Goal: Task Accomplishment & Management: Complete application form

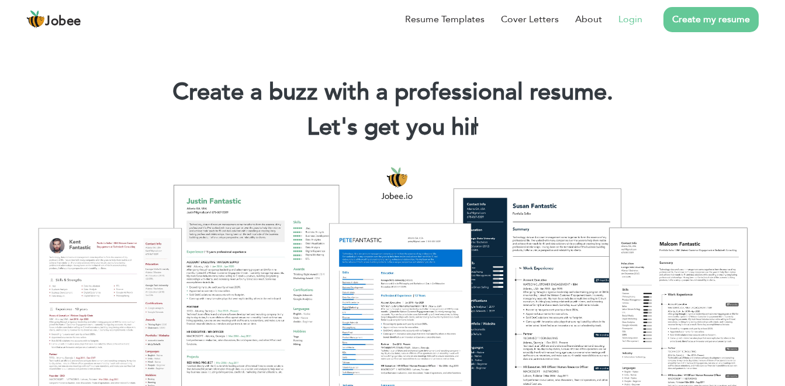
click at [633, 13] on link "Login" at bounding box center [630, 19] width 24 height 14
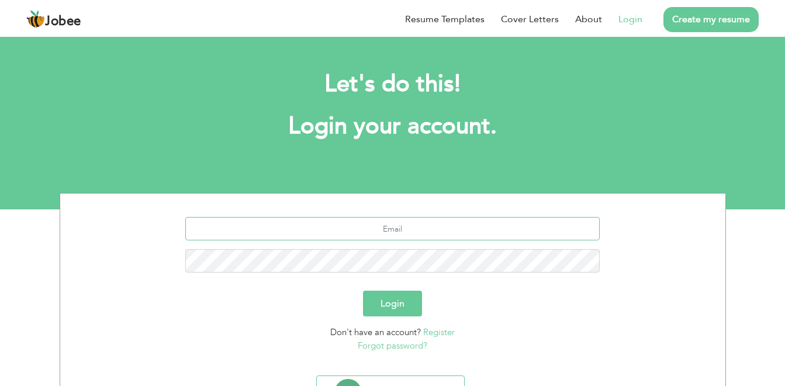
click at [425, 228] on input "text" at bounding box center [392, 228] width 414 height 23
click at [405, 237] on input "text" at bounding box center [392, 228] width 414 height 23
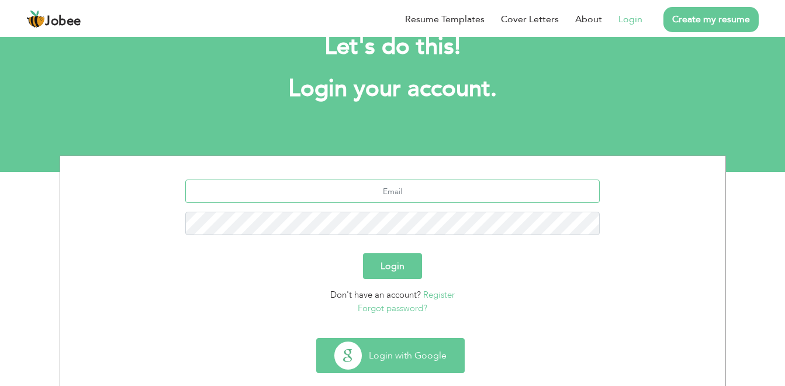
scroll to position [58, 0]
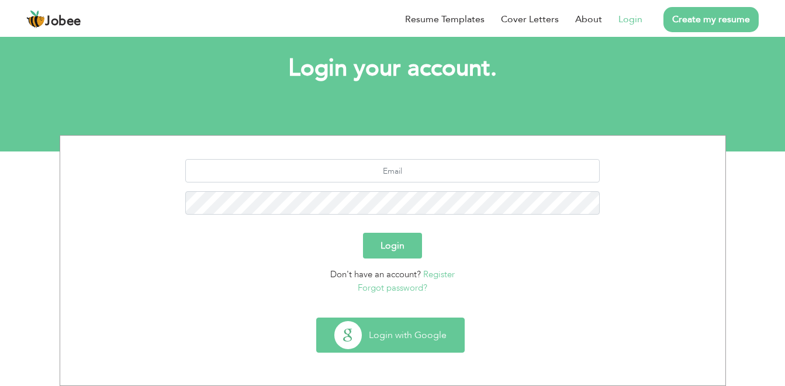
click at [393, 333] on button "Login with Google" at bounding box center [390, 335] width 147 height 34
click at [389, 336] on button "Login with Google" at bounding box center [390, 335] width 147 height 34
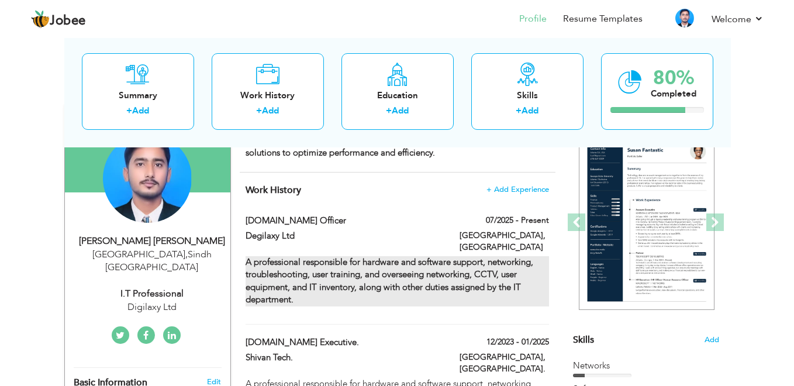
scroll to position [117, 0]
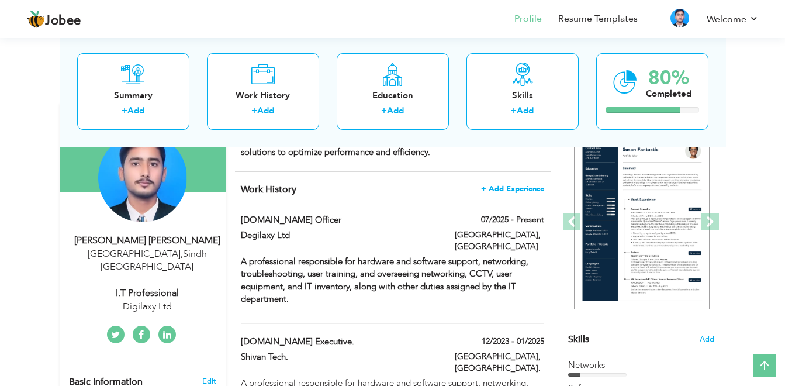
click at [524, 185] on span "+ Add Experience" at bounding box center [512, 189] width 63 height 8
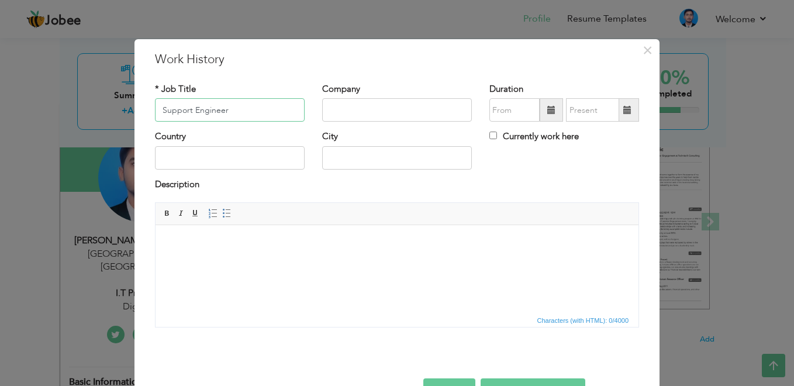
type input "Support Engineer"
type input "POA"
click at [194, 159] on input "text" at bounding box center [230, 157] width 150 height 23
type input "[GEOGRAPHIC_DATA]"
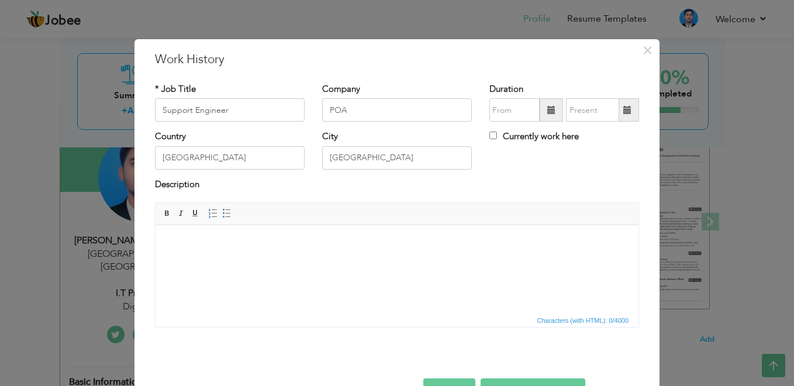
click at [548, 112] on span at bounding box center [551, 110] width 8 height 8
click at [548, 109] on span at bounding box center [551, 110] width 8 height 8
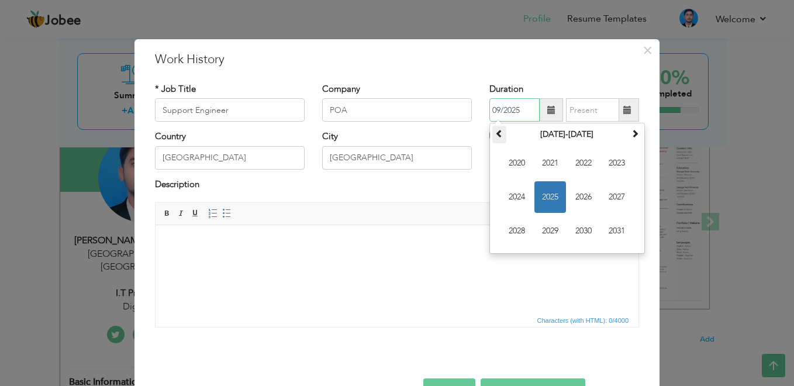
click at [496, 134] on span at bounding box center [499, 133] width 8 height 8
click at [496, 133] on span at bounding box center [499, 133] width 8 height 8
click at [631, 134] on span at bounding box center [635, 133] width 8 height 8
click at [631, 133] on span at bounding box center [635, 133] width 8 height 8
click at [582, 162] on span "2022" at bounding box center [584, 163] width 32 height 32
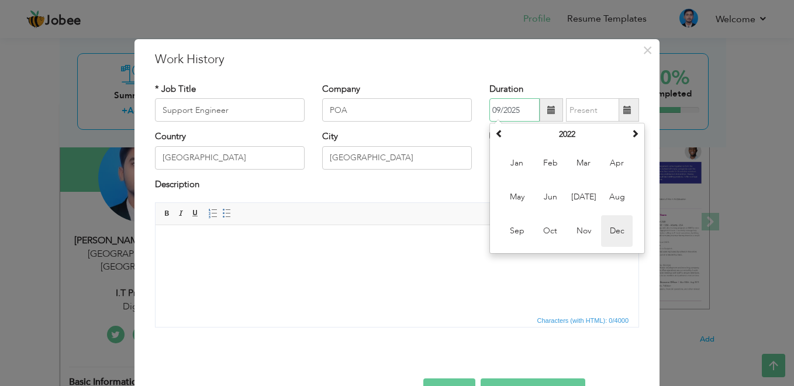
click at [621, 235] on span "Dec" at bounding box center [617, 231] width 32 height 32
type input "12/2022"
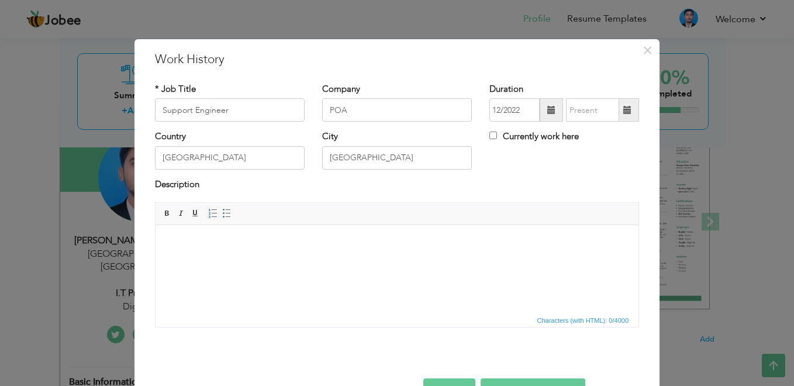
click at [624, 112] on span at bounding box center [627, 110] width 8 height 8
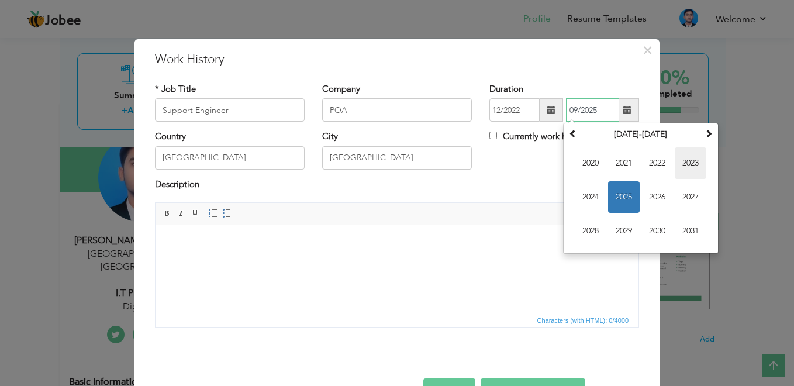
click at [693, 164] on span "2023" at bounding box center [691, 163] width 32 height 32
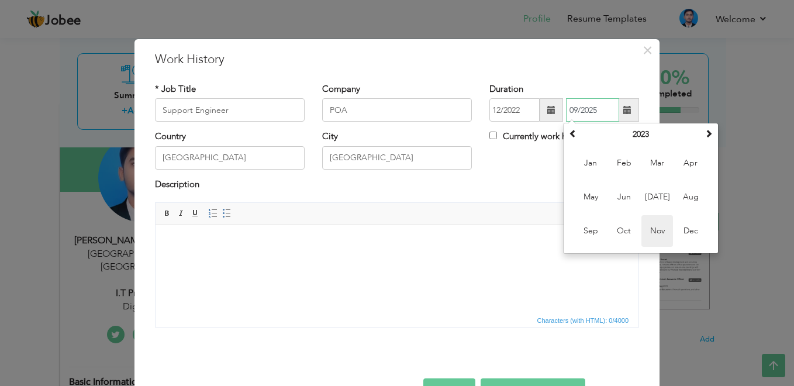
click at [651, 231] on span "Nov" at bounding box center [657, 231] width 32 height 32
type input "11/2023"
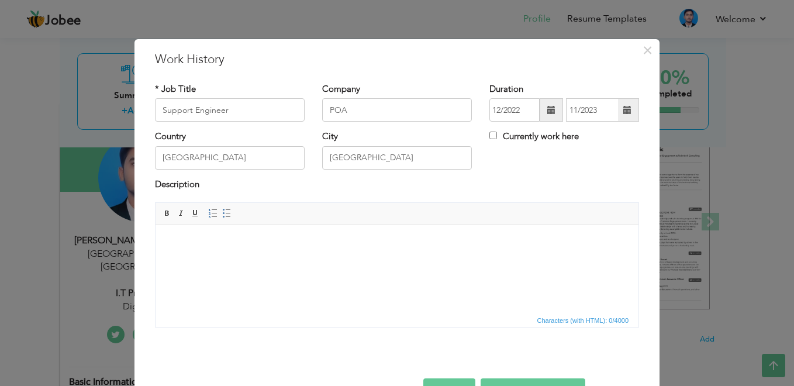
click at [357, 261] on html at bounding box center [396, 243] width 483 height 36
click at [281, 251] on html at bounding box center [396, 243] width 483 height 36
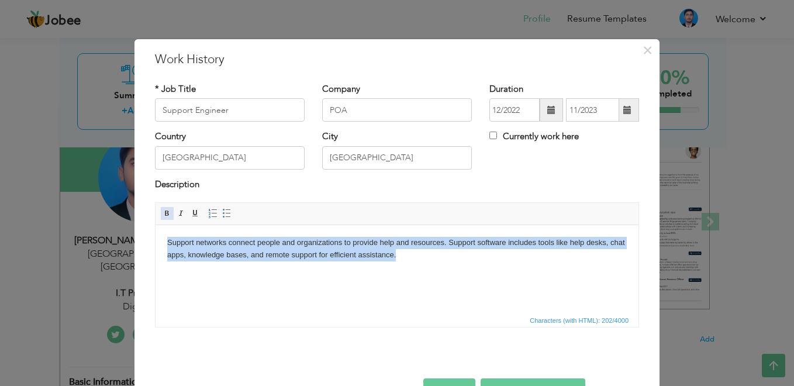
click at [163, 216] on span at bounding box center [167, 213] width 9 height 9
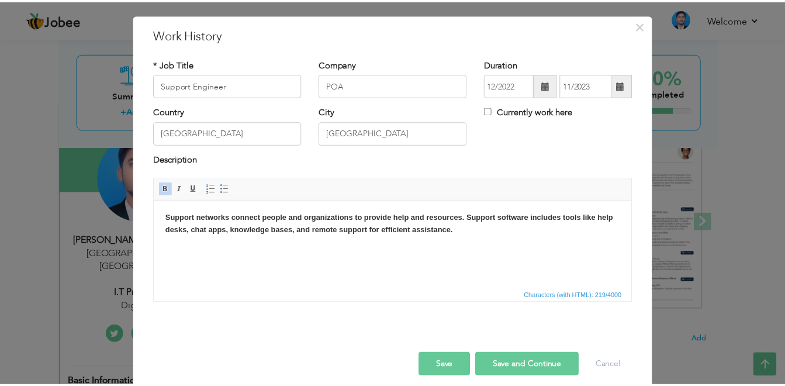
scroll to position [36, 0]
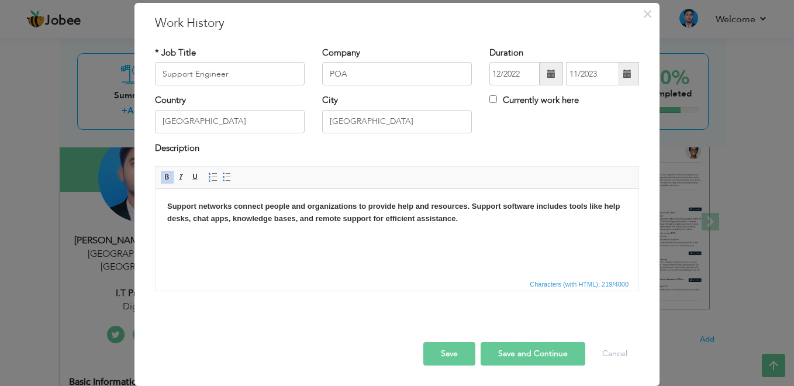
click at [450, 349] on button "Save" at bounding box center [449, 353] width 52 height 23
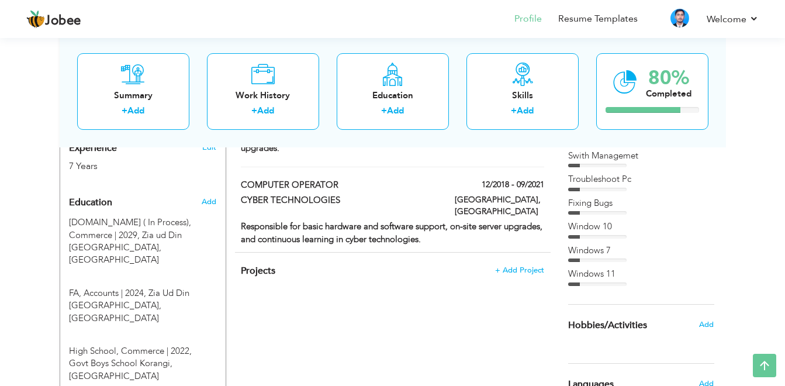
scroll to position [234, 0]
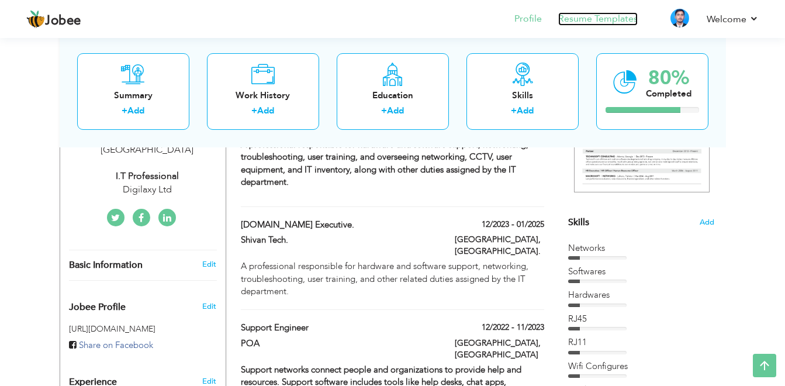
click at [572, 16] on link "Resume Templates" at bounding box center [598, 18] width 80 height 13
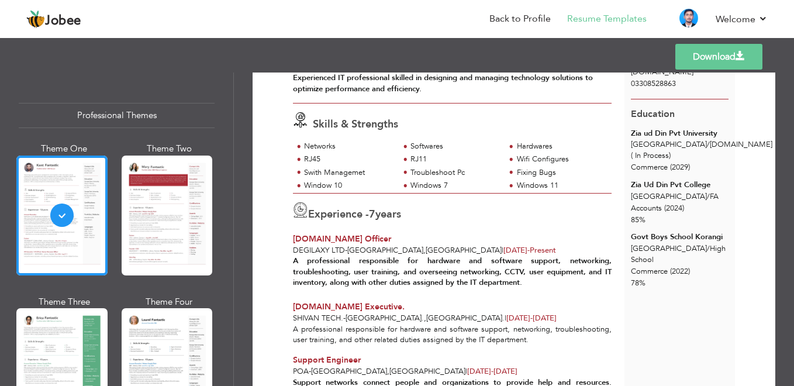
scroll to position [44, 0]
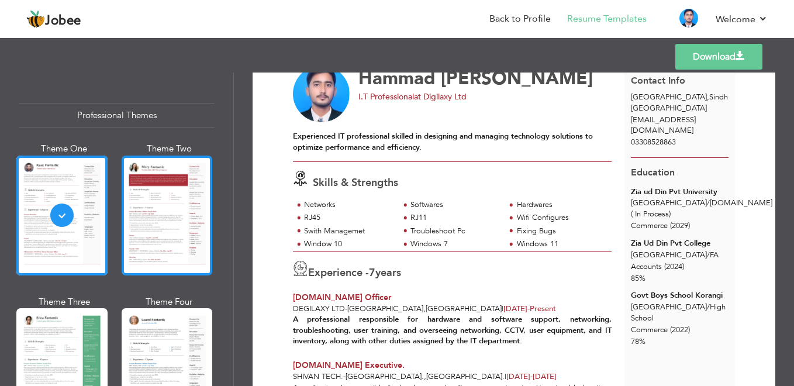
click at [167, 223] on div at bounding box center [167, 215] width 91 height 120
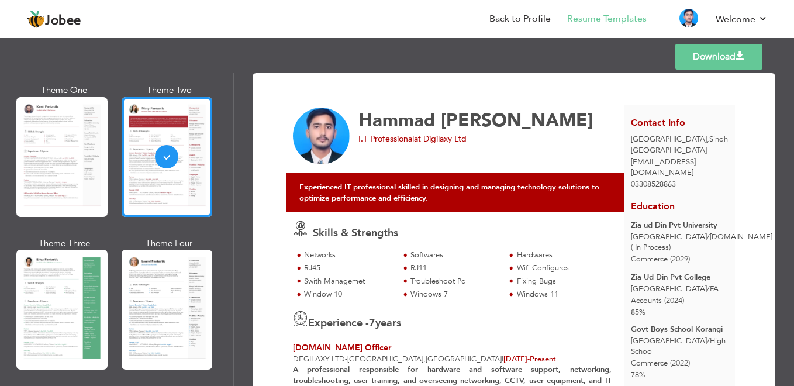
scroll to position [0, 0]
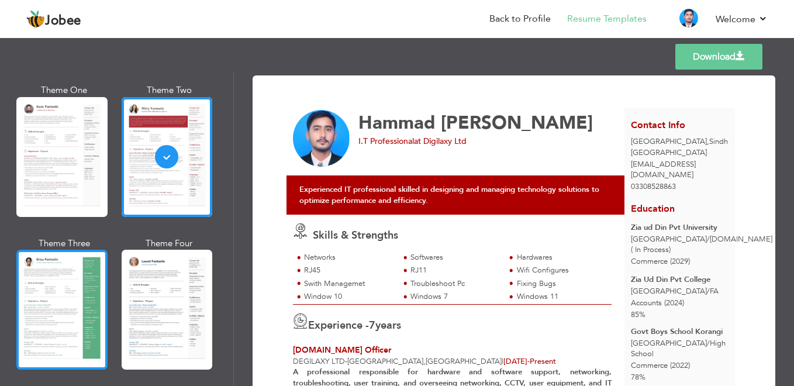
click at [47, 292] on div at bounding box center [61, 310] width 91 height 120
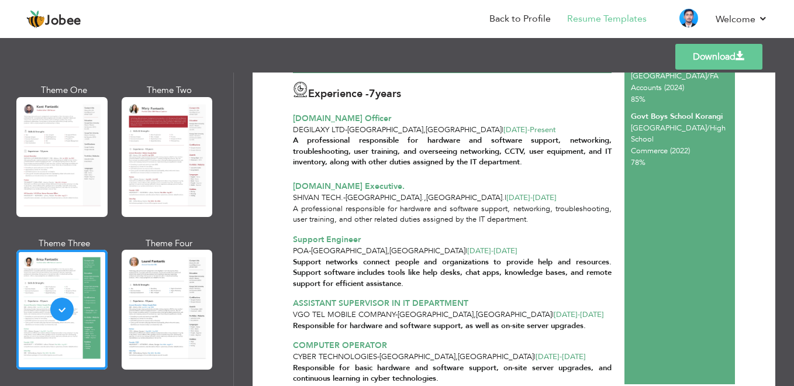
scroll to position [161, 0]
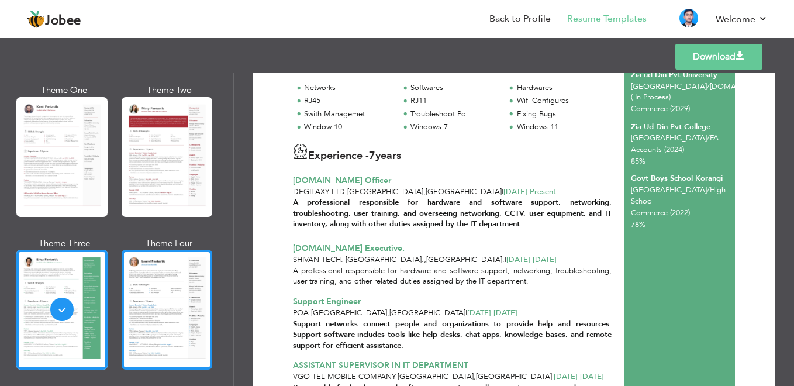
click at [184, 291] on div at bounding box center [167, 310] width 91 height 120
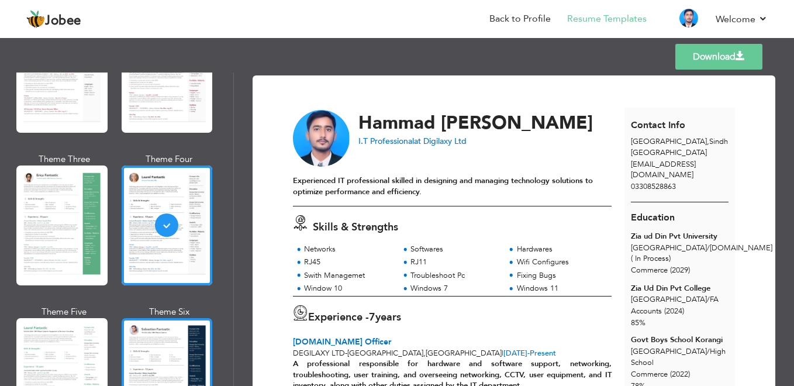
scroll to position [234, 0]
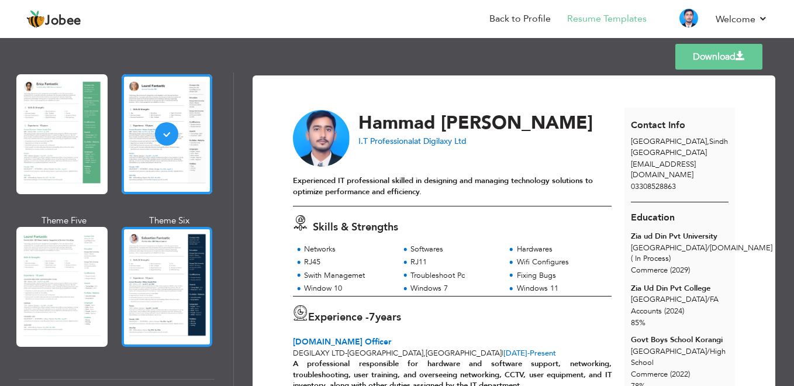
click at [171, 263] on div at bounding box center [167, 287] width 91 height 120
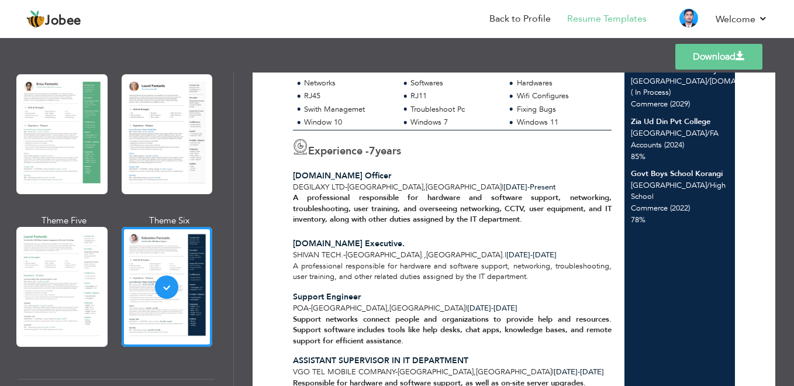
scroll to position [161, 0]
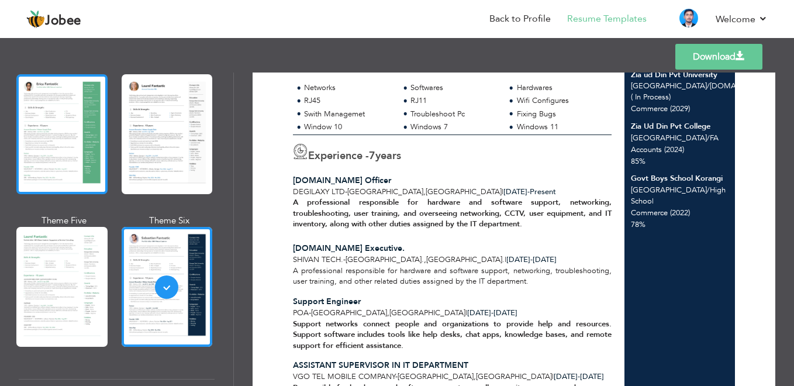
click at [98, 149] on div at bounding box center [61, 134] width 91 height 120
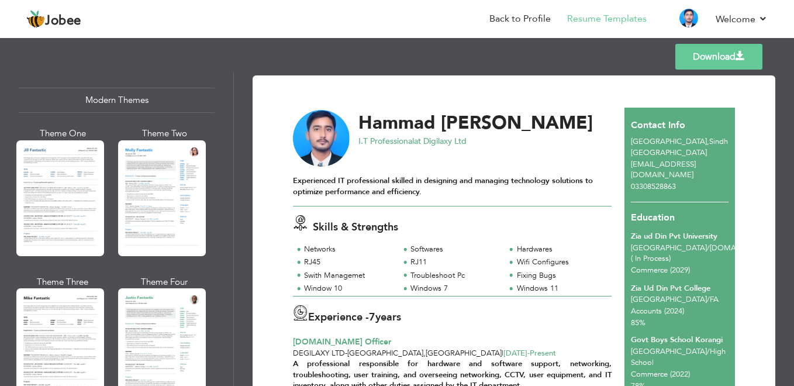
scroll to position [526, 0]
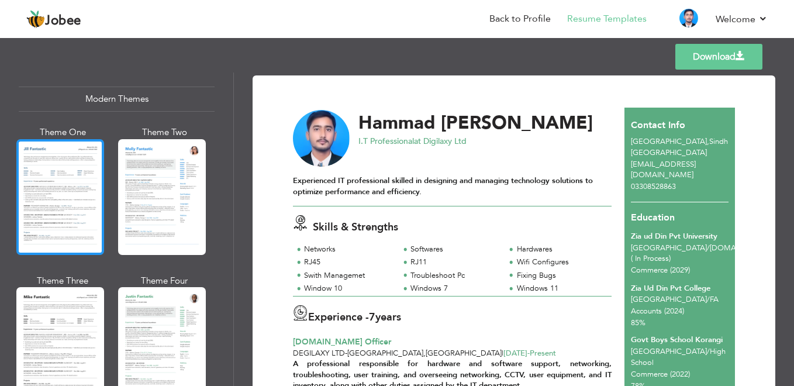
click at [66, 215] on div at bounding box center [60, 197] width 88 height 116
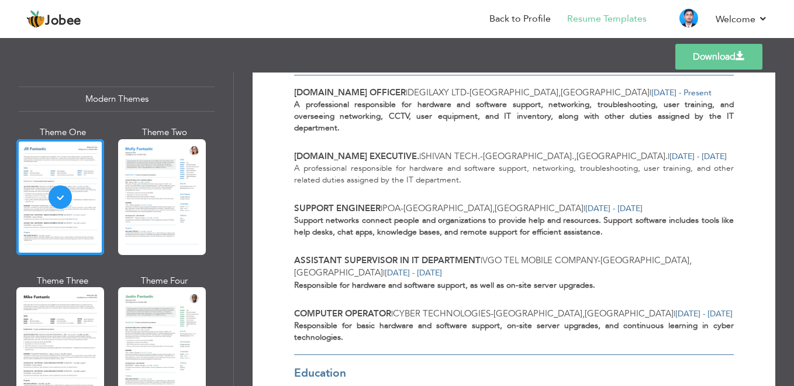
scroll to position [288, 0]
click at [85, 210] on div at bounding box center [60, 197] width 88 height 116
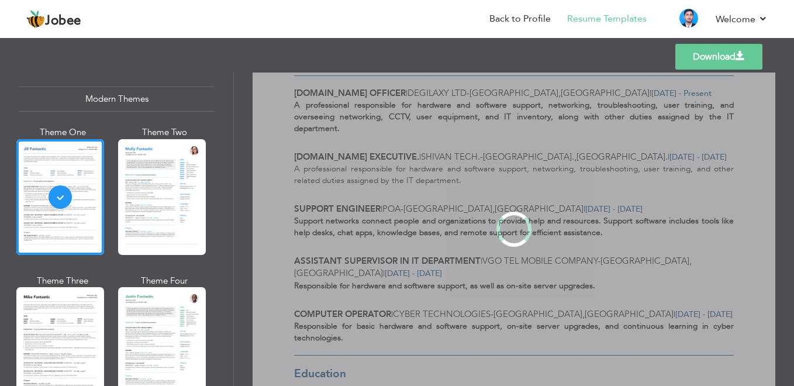
scroll to position [0, 0]
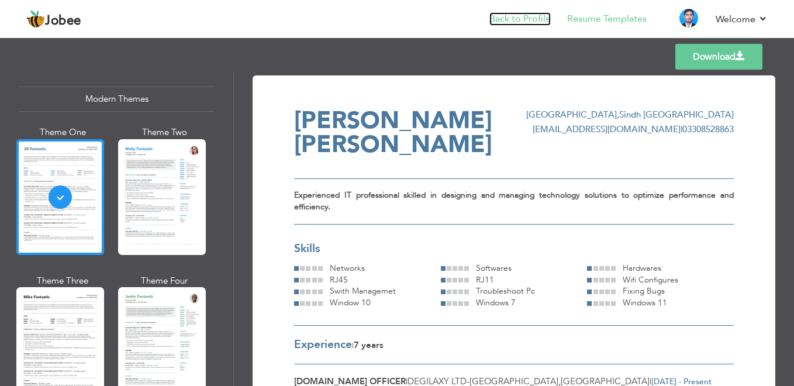
click at [522, 16] on link "Back to Profile" at bounding box center [519, 18] width 61 height 13
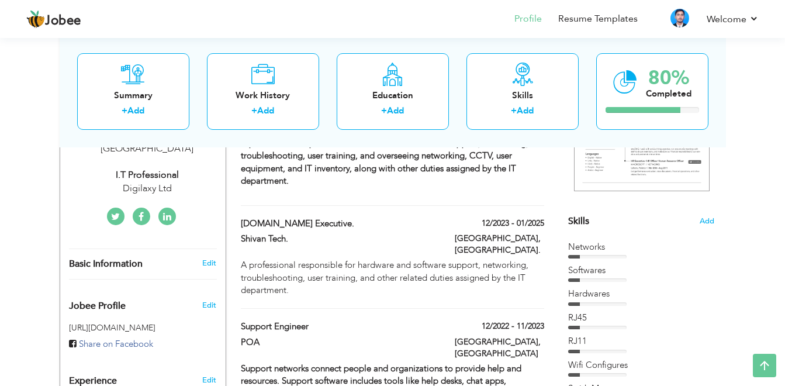
scroll to position [234, 0]
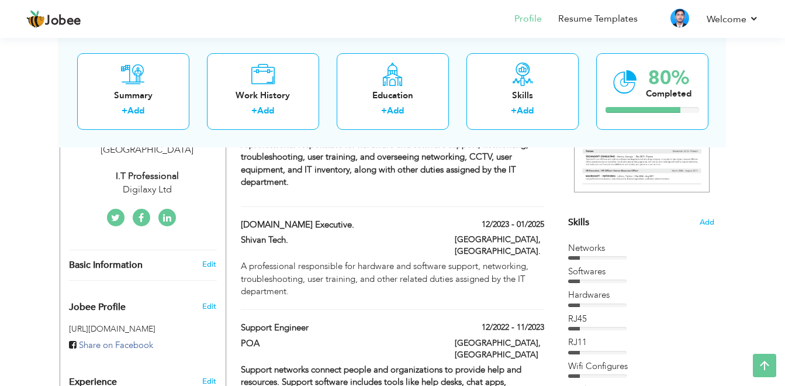
click at [623, 256] on div at bounding box center [597, 258] width 58 height 4
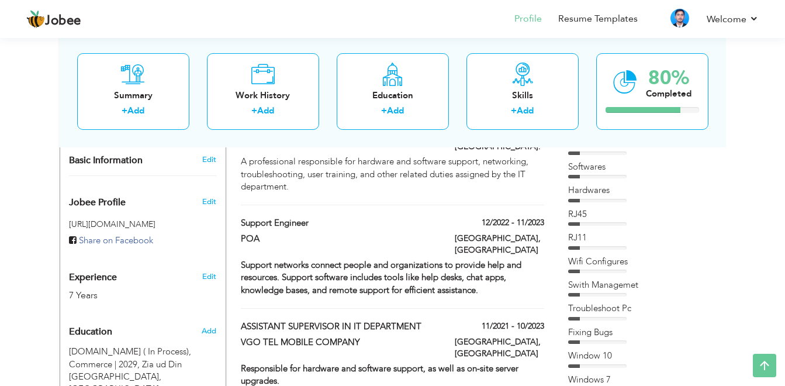
scroll to position [468, 0]
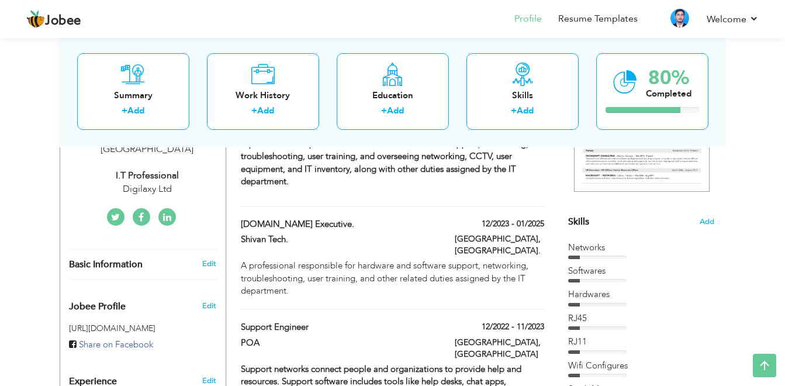
scroll to position [234, 0]
click at [701, 229] on div "Skills Add" at bounding box center [641, 108] width 146 height 243
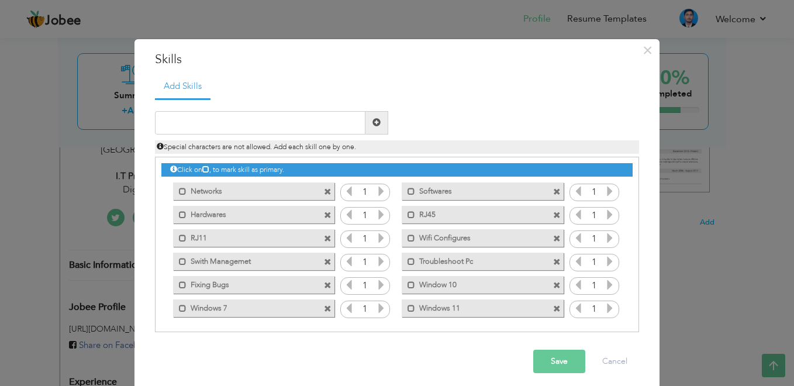
drag, startPoint x: 368, startPoint y: 193, endPoint x: 319, endPoint y: 196, distance: 49.8
click at [319, 157] on div "Mark as primary skill. Networks 1" at bounding box center [396, 157] width 471 height 0
drag, startPoint x: 319, startPoint y: 196, endPoint x: 373, endPoint y: 188, distance: 54.9
click at [376, 188] on icon at bounding box center [381, 191] width 11 height 11
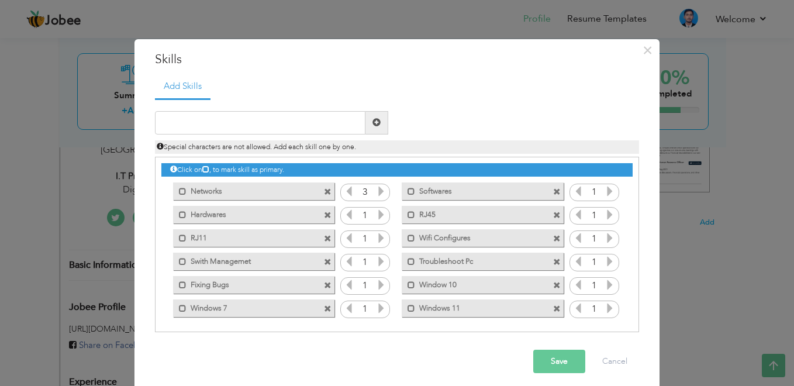
click at [376, 188] on icon at bounding box center [381, 191] width 11 height 11
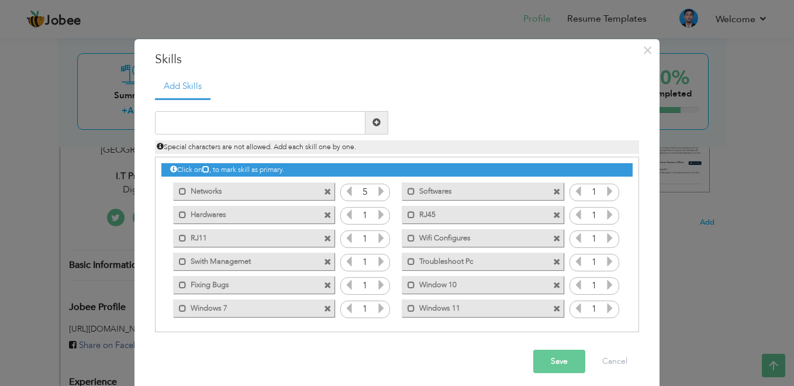
click at [380, 215] on icon at bounding box center [381, 214] width 11 height 11
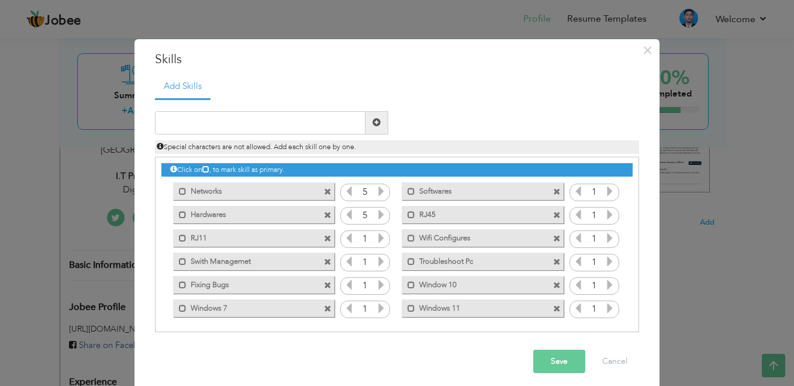
click at [380, 215] on icon at bounding box center [381, 214] width 11 height 11
click at [378, 235] on icon at bounding box center [381, 238] width 11 height 11
click at [378, 236] on icon at bounding box center [381, 238] width 11 height 11
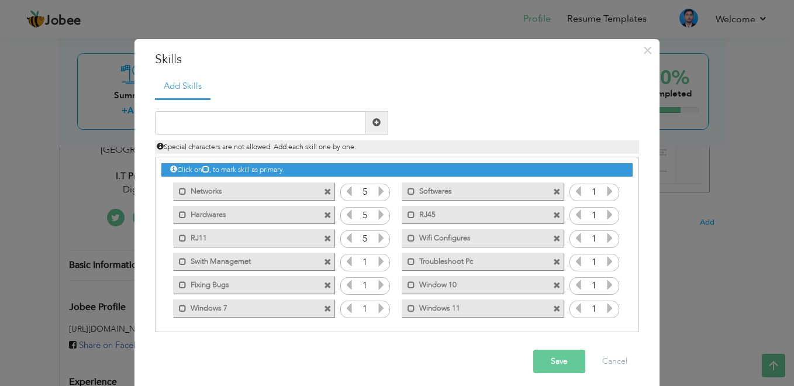
click at [378, 237] on icon at bounding box center [381, 238] width 11 height 11
click at [377, 265] on icon at bounding box center [381, 261] width 11 height 11
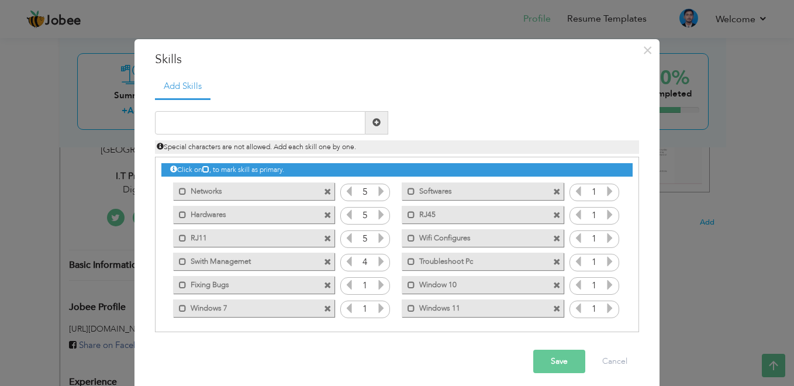
click at [377, 265] on icon at bounding box center [381, 261] width 11 height 11
click at [379, 288] on icon at bounding box center [381, 284] width 11 height 11
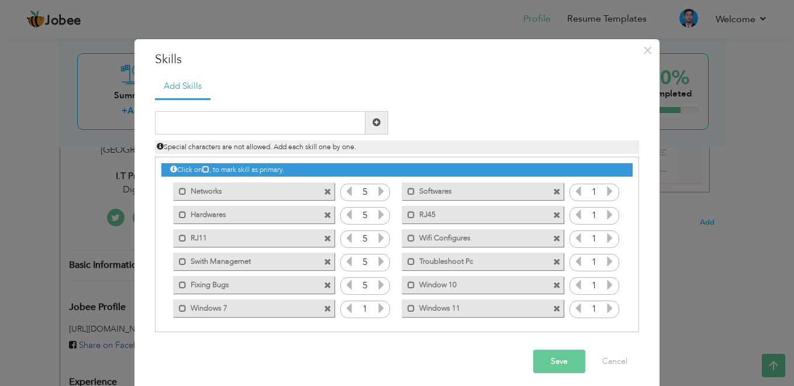
click at [379, 288] on icon at bounding box center [381, 284] width 11 height 11
click at [379, 307] on icon at bounding box center [381, 308] width 11 height 11
click at [379, 306] on icon at bounding box center [381, 308] width 11 height 11
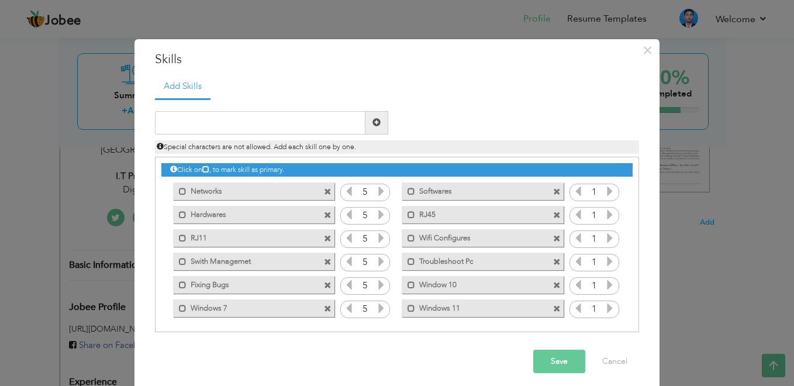
click at [379, 306] on icon at bounding box center [381, 308] width 11 height 11
click at [604, 313] on icon at bounding box center [609, 308] width 11 height 11
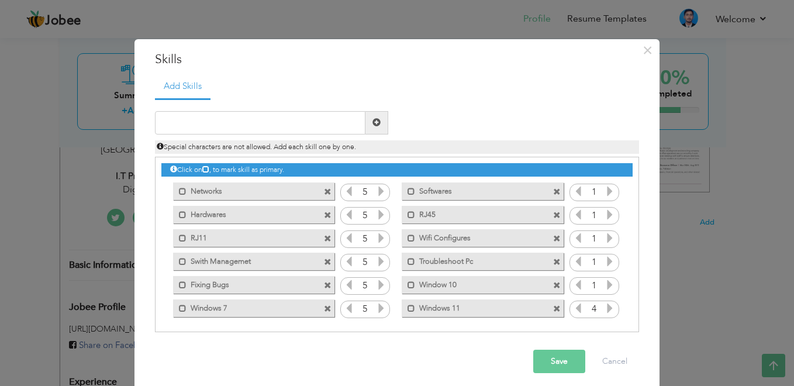
click at [604, 313] on icon at bounding box center [609, 308] width 11 height 11
click at [605, 281] on icon at bounding box center [609, 284] width 11 height 11
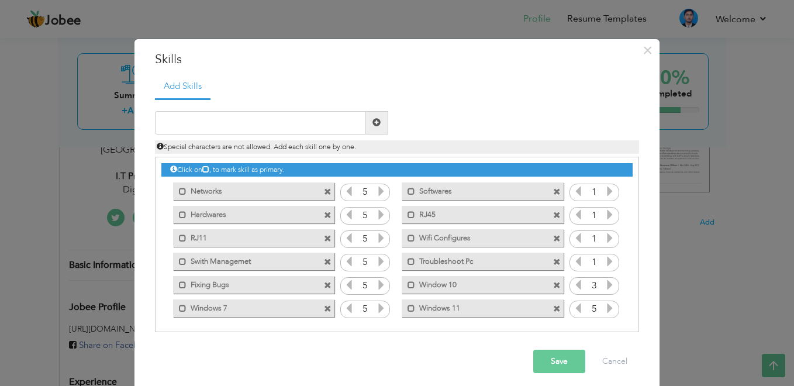
click at [605, 281] on icon at bounding box center [609, 284] width 11 height 11
click at [605, 282] on icon at bounding box center [609, 284] width 11 height 11
click at [604, 263] on icon at bounding box center [609, 261] width 11 height 11
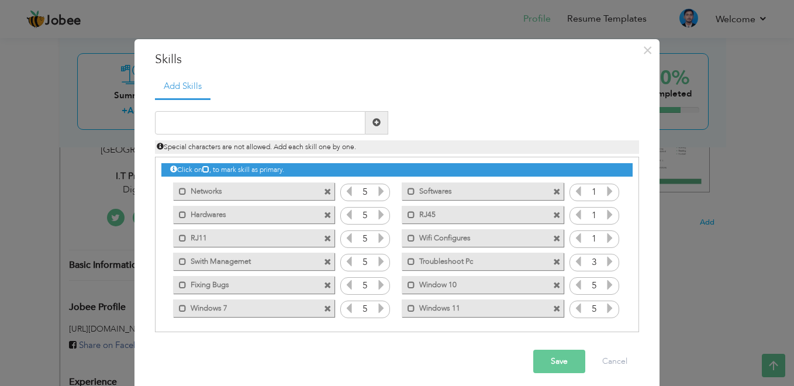
click at [604, 263] on icon at bounding box center [609, 261] width 11 height 11
click at [604, 234] on icon at bounding box center [609, 238] width 11 height 11
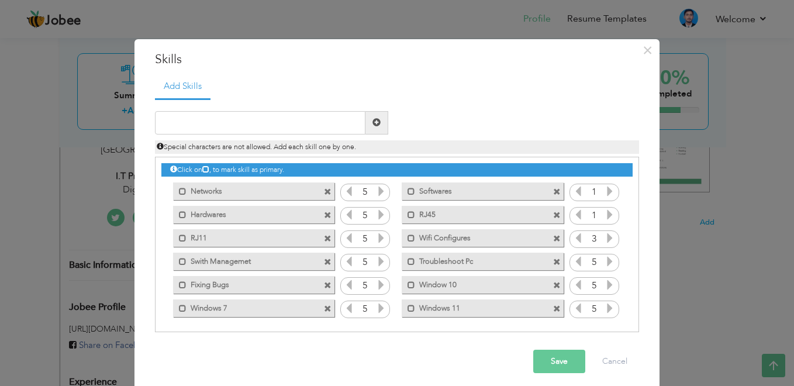
click at [604, 234] on icon at bounding box center [609, 238] width 11 height 11
click at [604, 216] on icon at bounding box center [609, 214] width 11 height 11
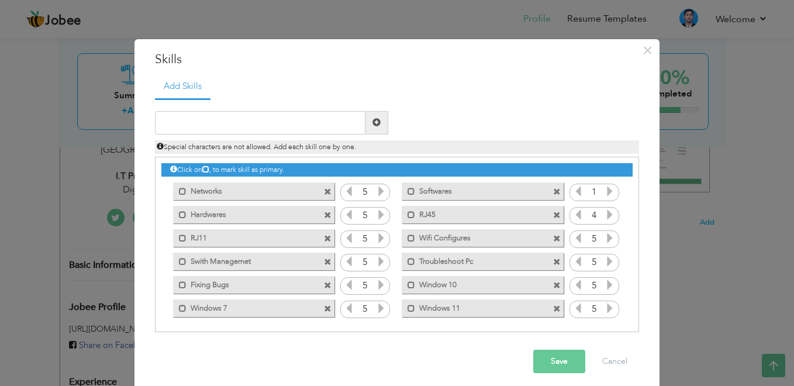
click at [604, 216] on icon at bounding box center [609, 214] width 11 height 11
click at [604, 188] on icon at bounding box center [609, 191] width 11 height 11
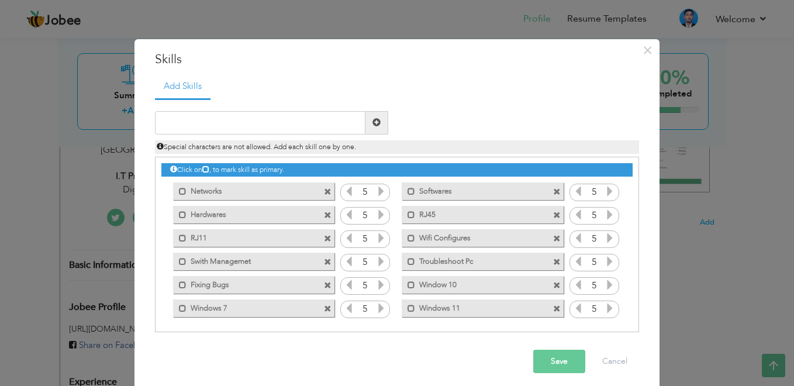
click at [604, 188] on icon at bounding box center [609, 191] width 11 height 11
click at [555, 362] on button "Save" at bounding box center [559, 361] width 52 height 23
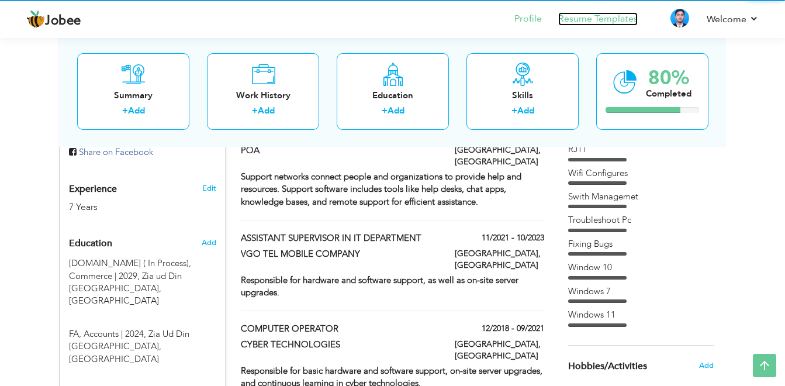
click at [565, 12] on link "Resume Templates" at bounding box center [598, 18] width 80 height 13
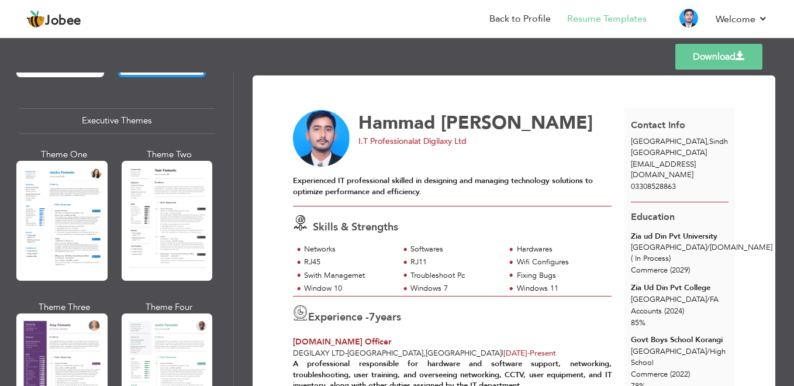
scroll to position [935, 0]
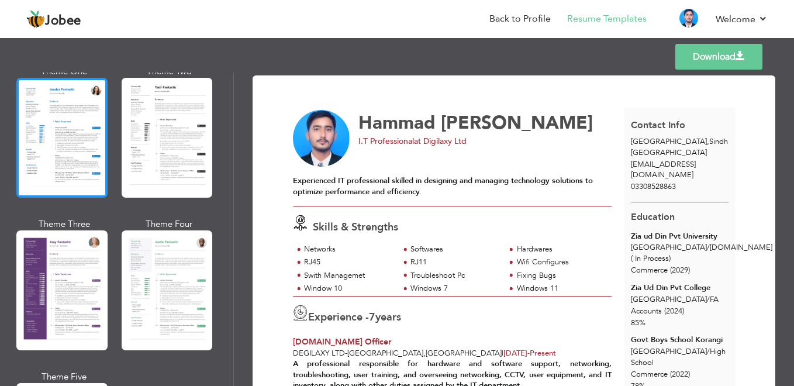
click at [68, 151] on div at bounding box center [61, 138] width 91 height 120
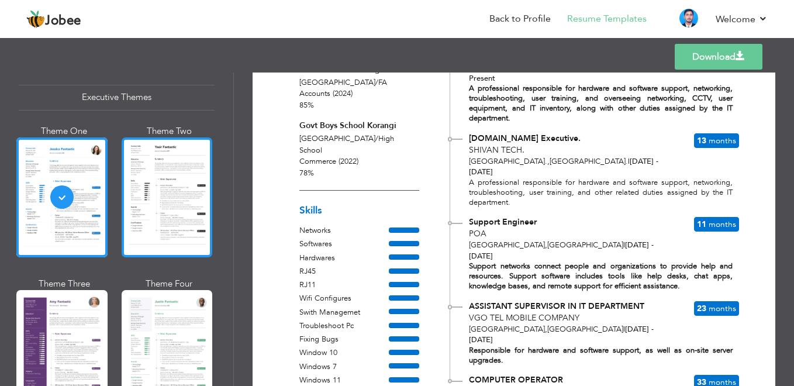
scroll to position [700, 0]
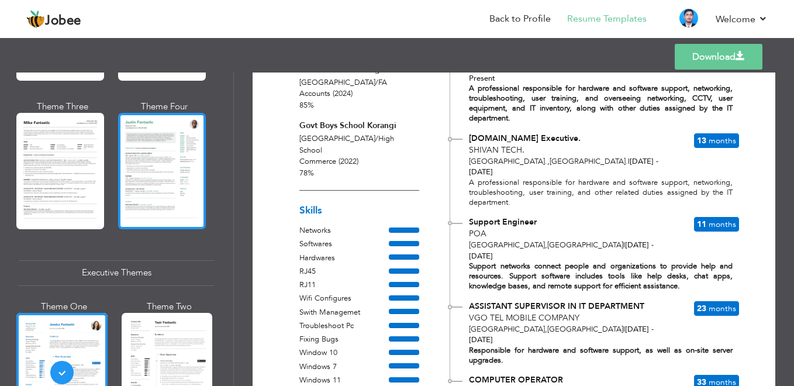
click at [154, 185] on div at bounding box center [162, 171] width 88 height 116
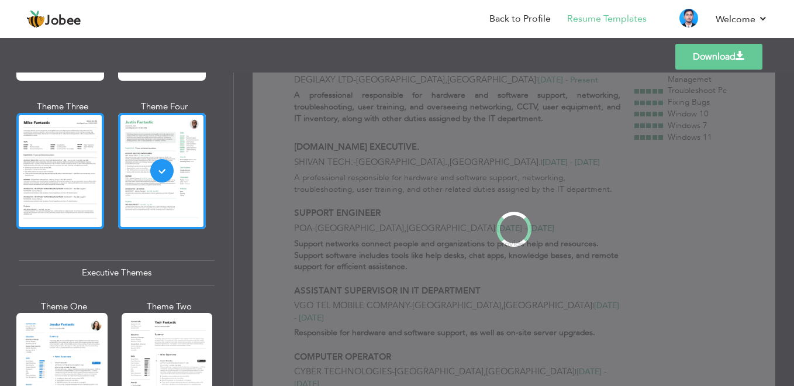
scroll to position [0, 0]
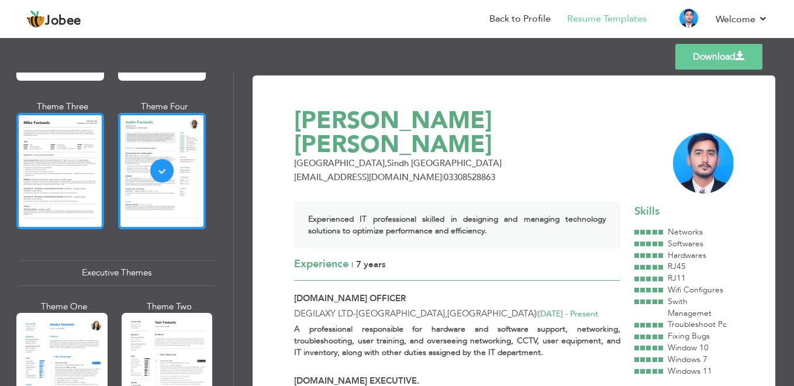
click at [71, 178] on div at bounding box center [60, 171] width 88 height 116
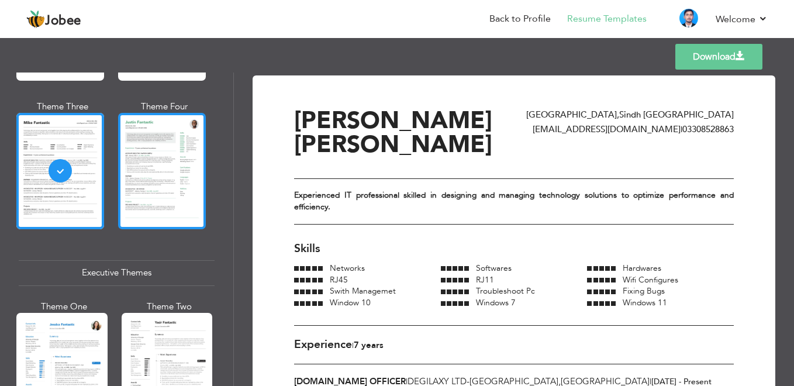
click at [173, 172] on div at bounding box center [162, 171] width 88 height 116
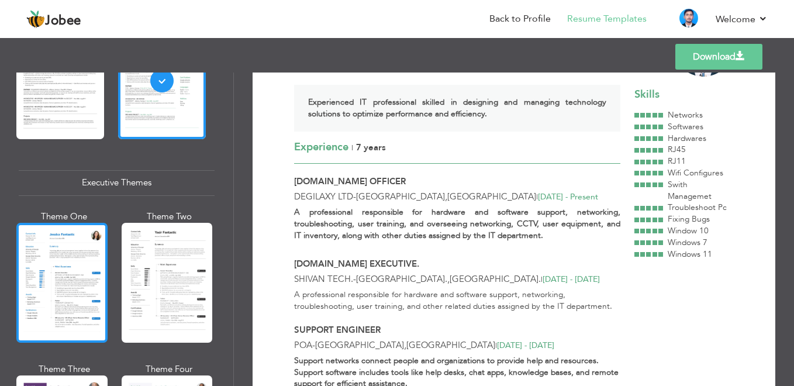
scroll to position [876, 0]
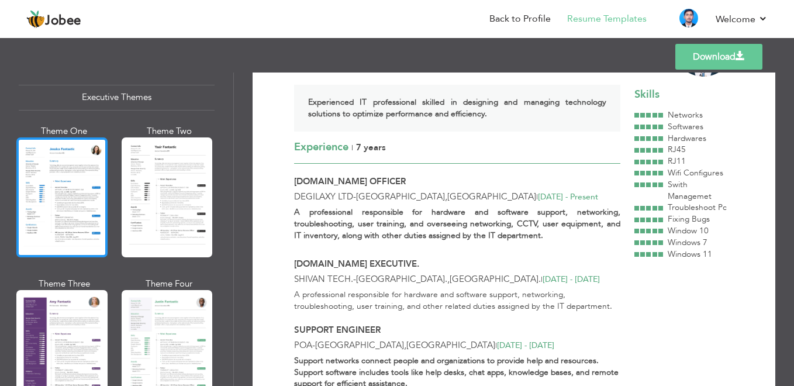
click at [78, 197] on div at bounding box center [61, 197] width 91 height 120
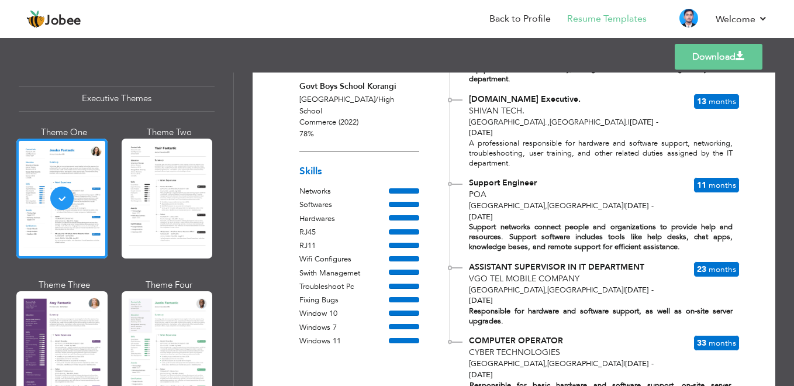
scroll to position [291, 0]
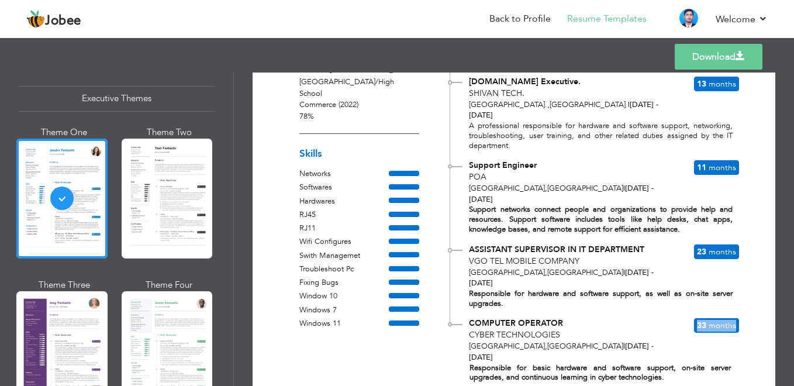
drag, startPoint x: 692, startPoint y: 282, endPoint x: 732, endPoint y: 282, distance: 39.8
click at [732, 317] on div "33 Months" at bounding box center [716, 325] width 46 height 16
drag, startPoint x: 732, startPoint y: 282, endPoint x: 714, endPoint y: 220, distance: 64.4
click at [714, 244] on div "23 Months" at bounding box center [716, 252] width 46 height 16
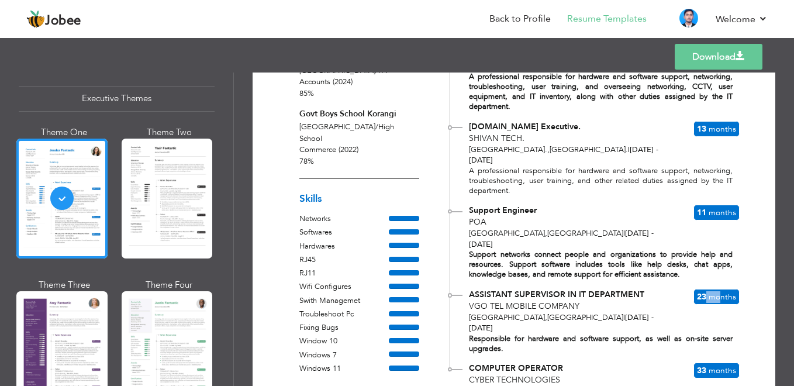
scroll to position [174, 0]
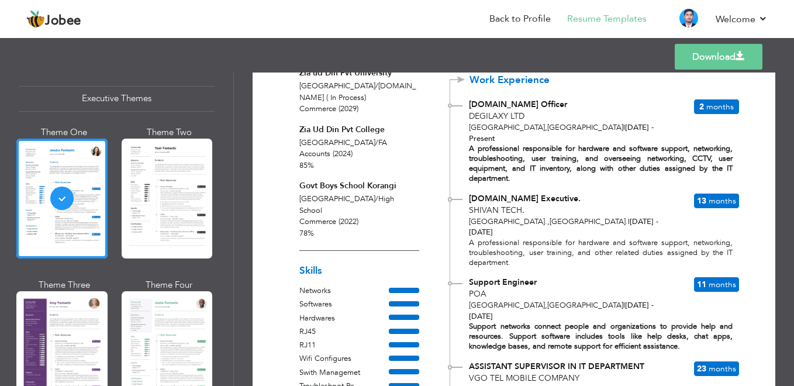
click at [170, 293] on div at bounding box center [167, 351] width 91 height 120
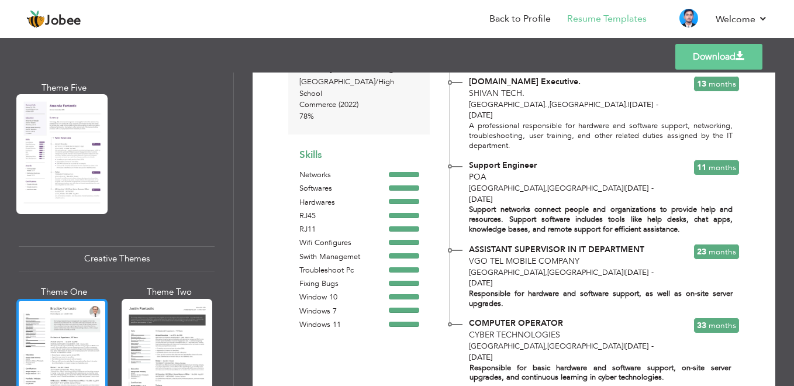
scroll to position [1226, 0]
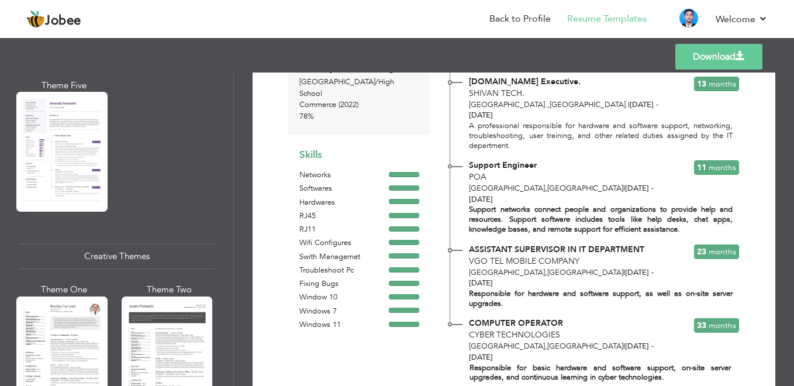
click at [67, 304] on div at bounding box center [61, 356] width 91 height 120
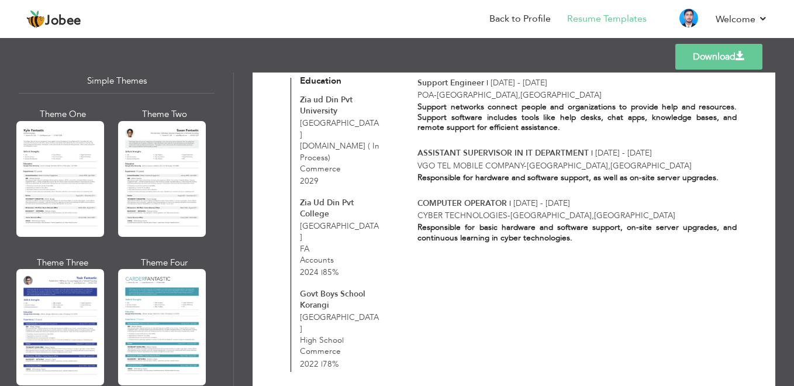
scroll to position [2070, 0]
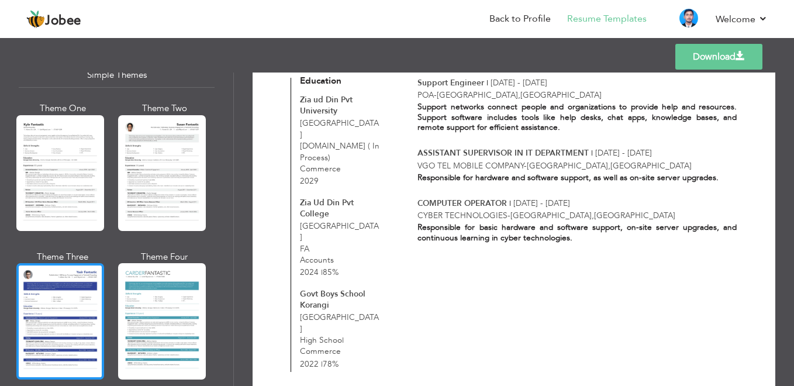
click at [34, 297] on div at bounding box center [60, 321] width 88 height 116
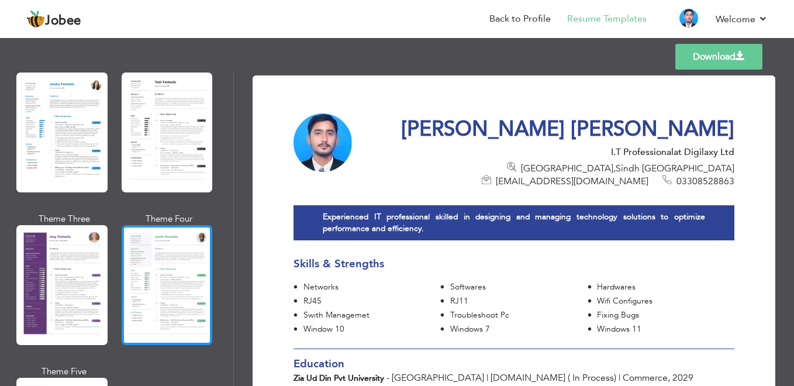
scroll to position [842, 0]
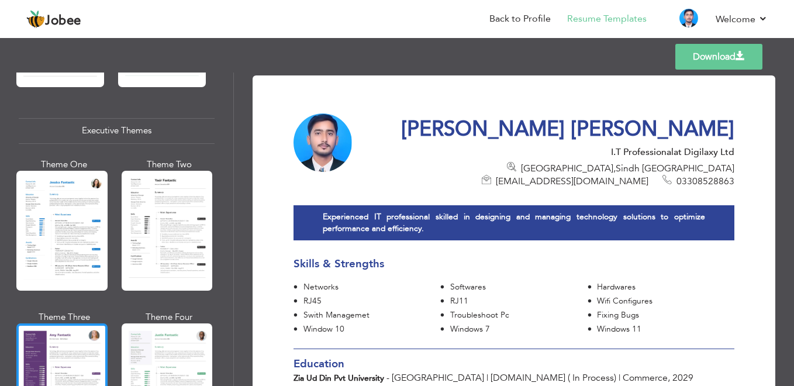
click at [77, 338] on div at bounding box center [61, 383] width 91 height 120
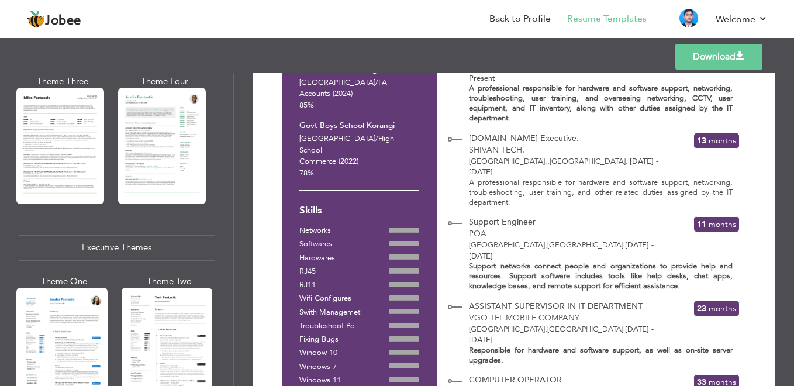
scroll to position [550, 0]
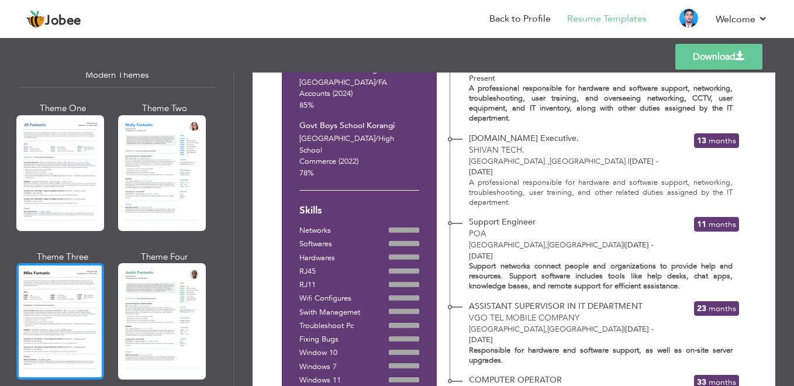
click at [43, 315] on div at bounding box center [60, 321] width 88 height 116
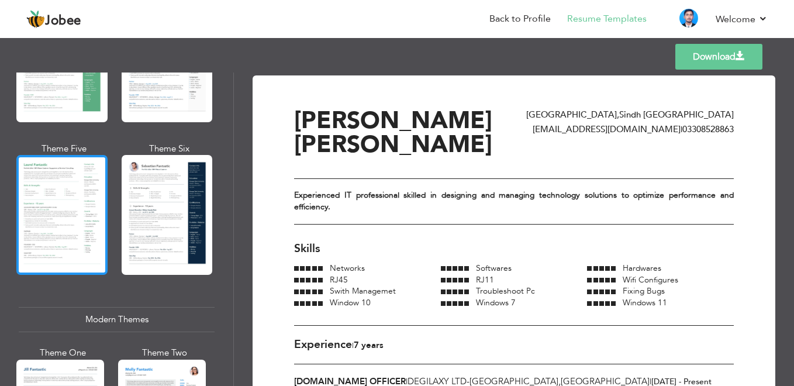
scroll to position [199, 0]
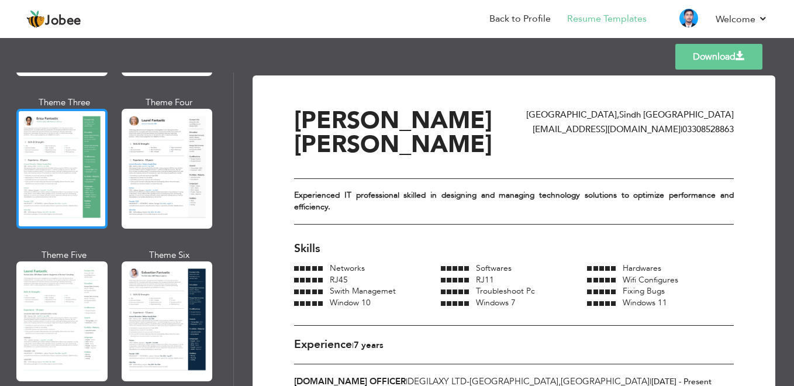
click at [70, 166] on div at bounding box center [61, 169] width 91 height 120
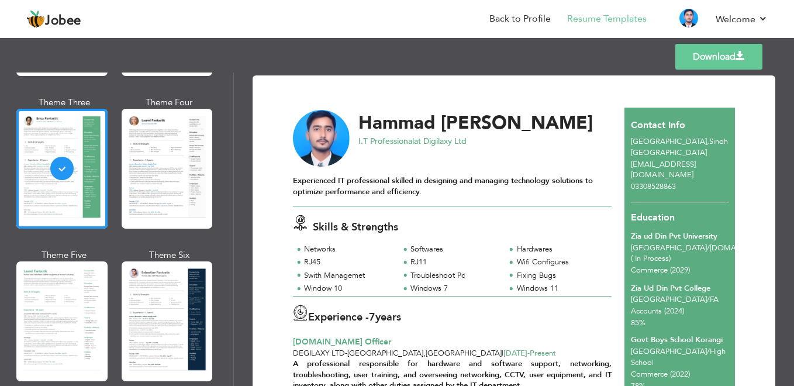
click at [712, 60] on link "Download" at bounding box center [718, 57] width 87 height 26
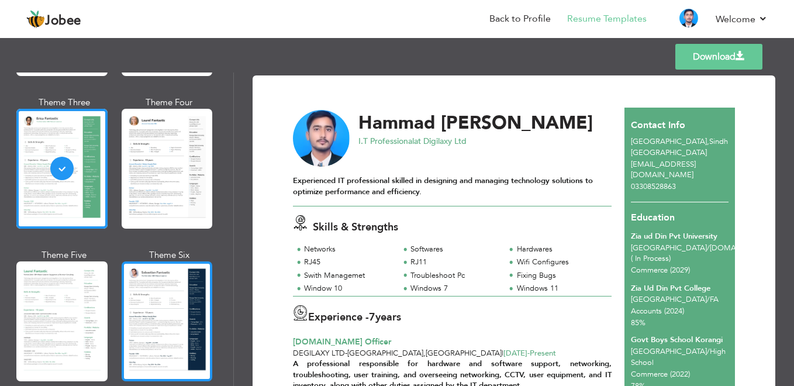
click at [162, 311] on div at bounding box center [167, 321] width 91 height 120
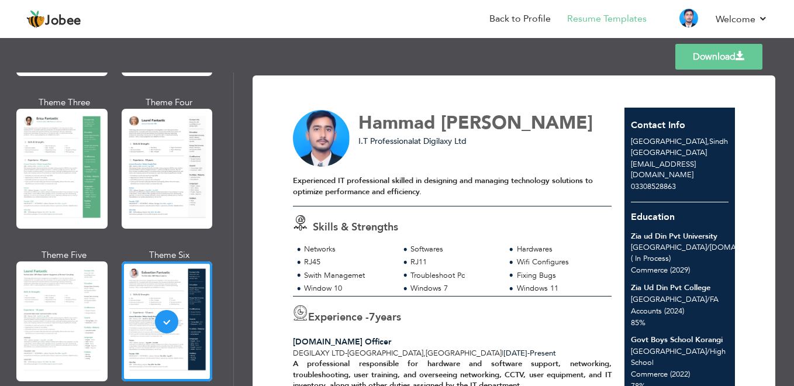
click at [699, 51] on link "Download" at bounding box center [718, 57] width 87 height 26
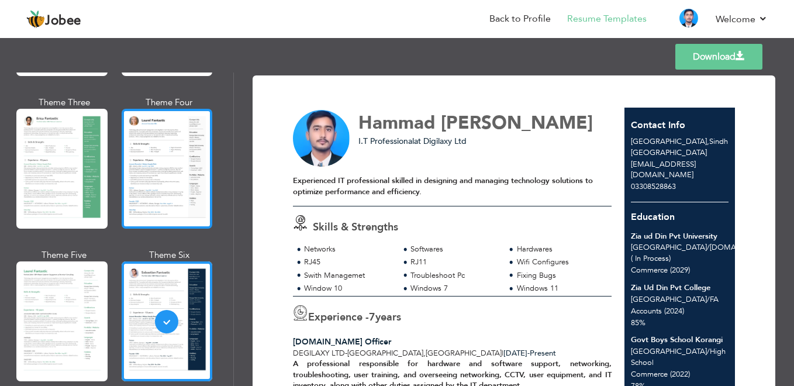
click at [189, 169] on div at bounding box center [167, 169] width 91 height 120
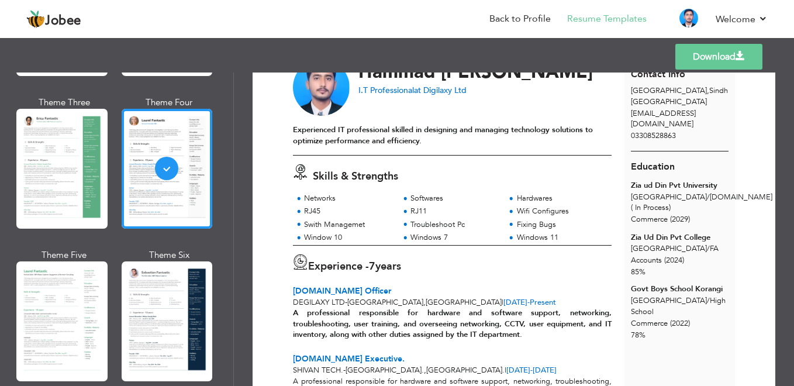
scroll to position [0, 0]
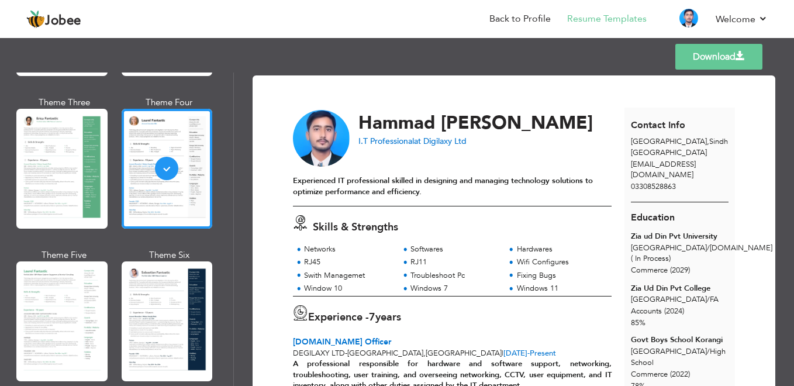
click at [683, 60] on link "Download" at bounding box center [718, 57] width 87 height 26
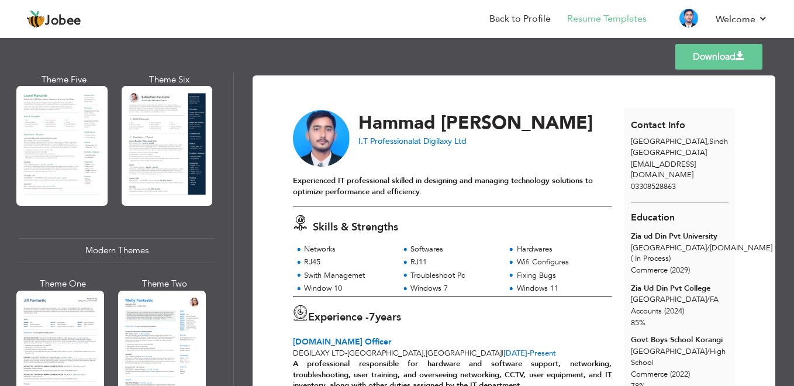
scroll to position [550, 0]
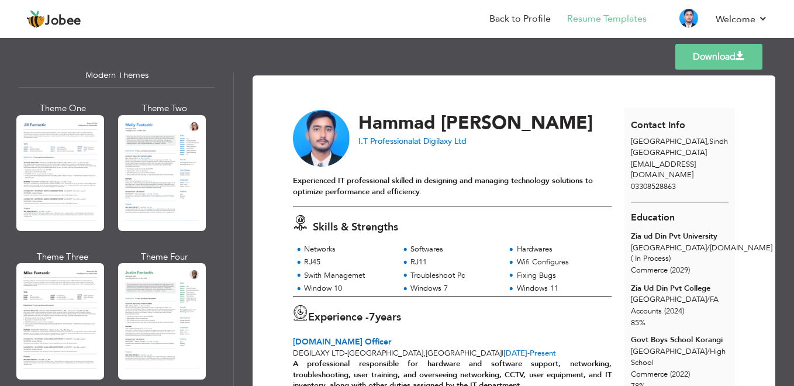
click at [183, 188] on div at bounding box center [162, 173] width 88 height 116
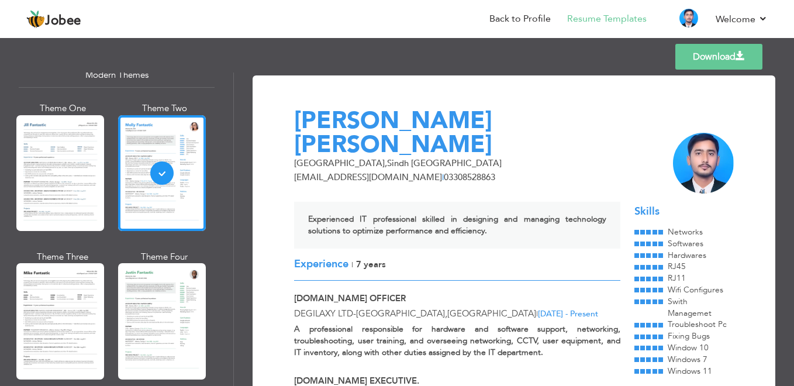
click at [73, 187] on div at bounding box center [60, 173] width 88 height 116
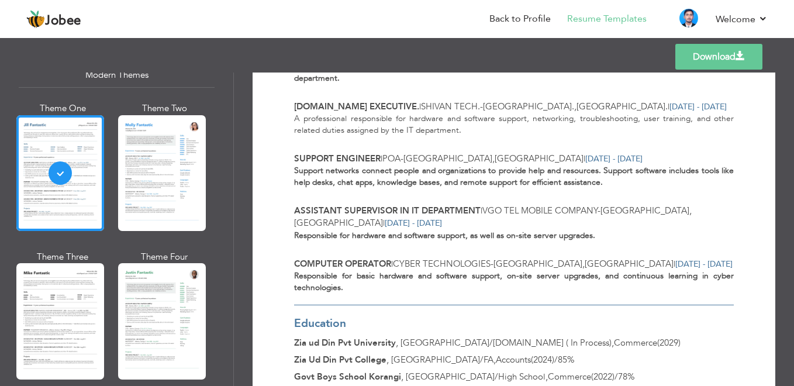
scroll to position [351, 0]
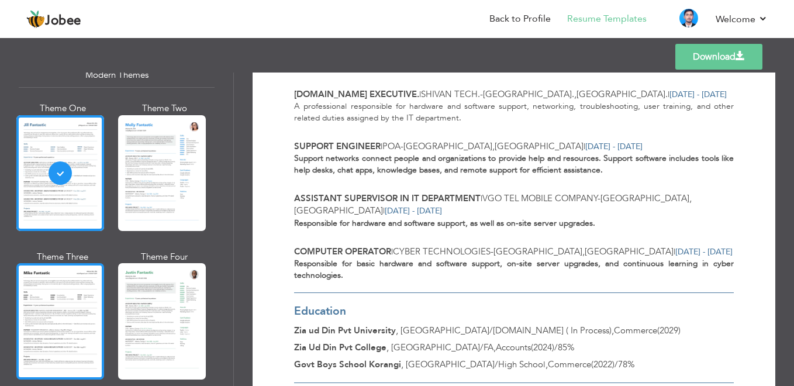
click at [91, 290] on div at bounding box center [60, 321] width 88 height 116
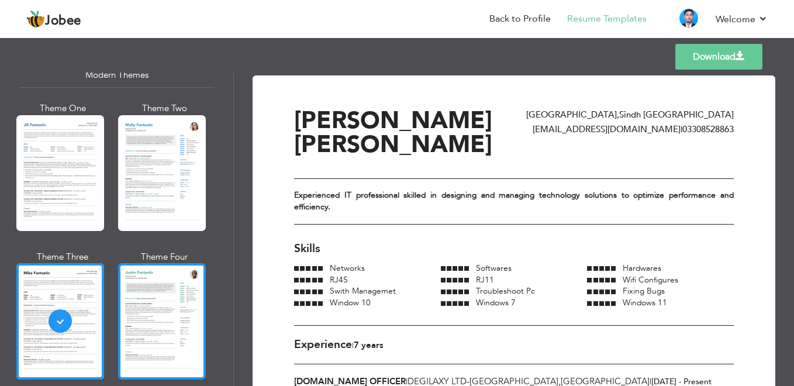
click at [139, 276] on div at bounding box center [162, 321] width 88 height 116
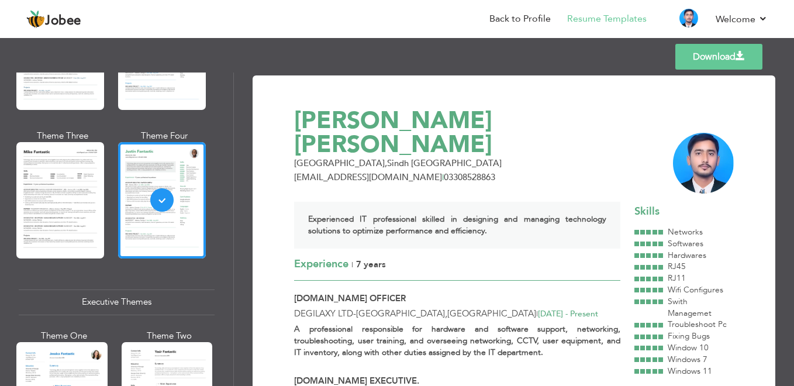
scroll to position [784, 0]
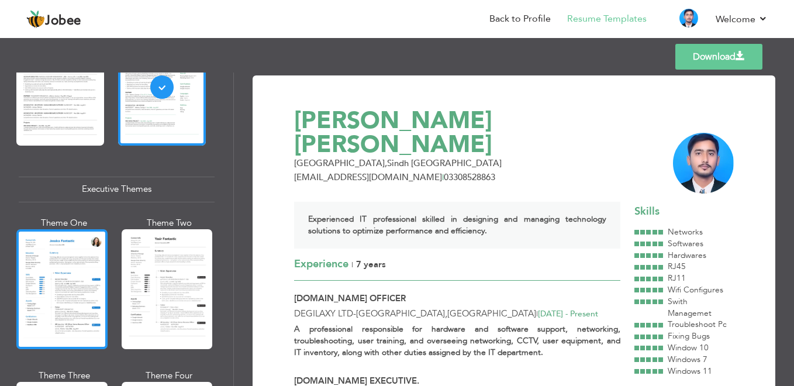
click at [46, 275] on div at bounding box center [61, 289] width 91 height 120
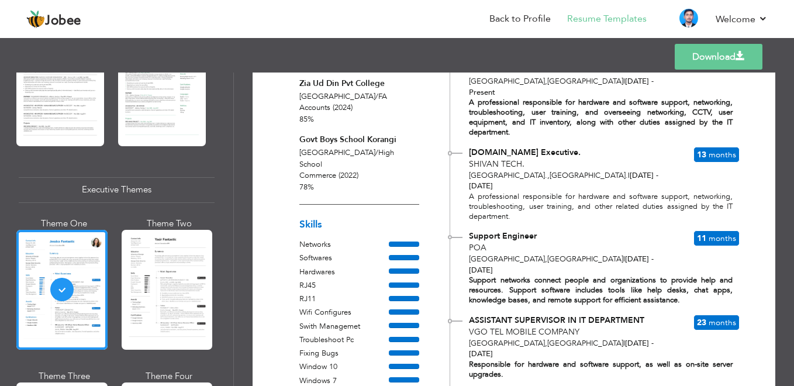
scroll to position [234, 0]
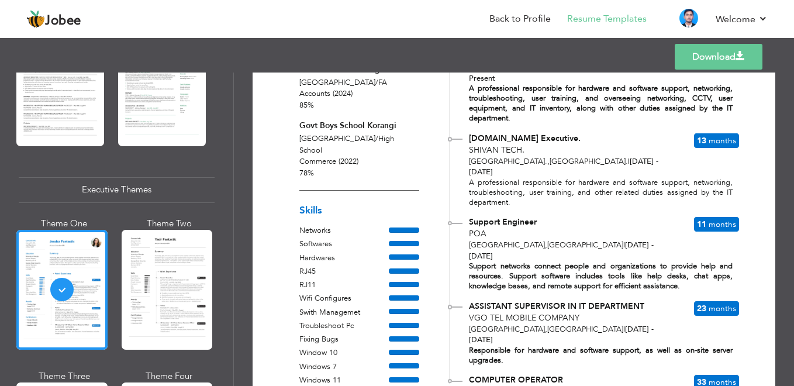
click at [710, 65] on link "Download" at bounding box center [719, 57] width 88 height 26
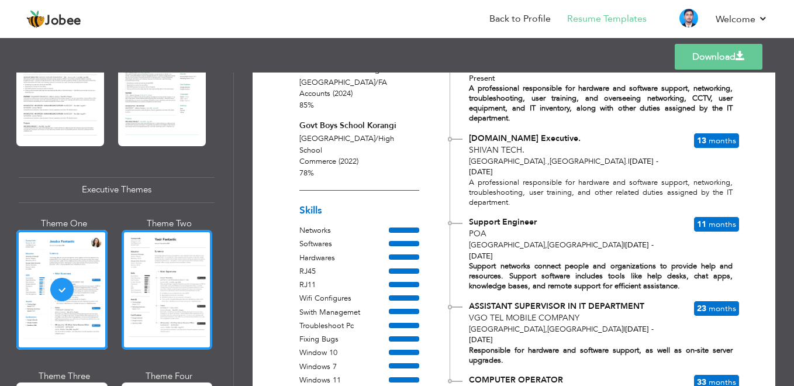
click at [182, 269] on div at bounding box center [167, 290] width 91 height 120
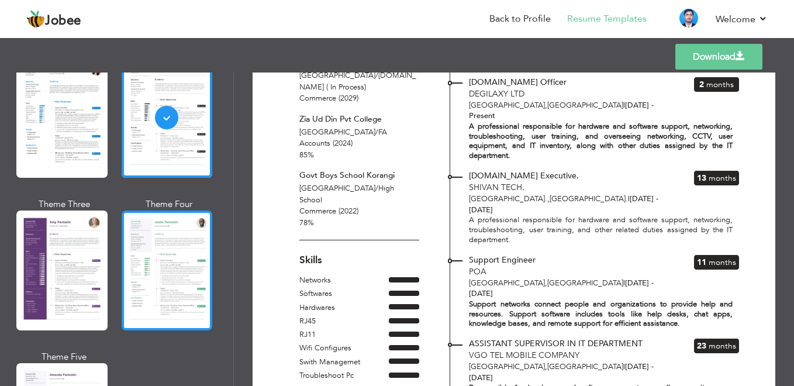
scroll to position [959, 0]
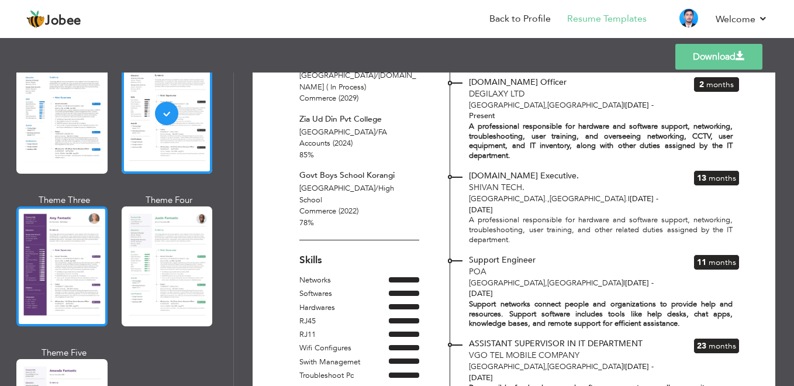
click at [63, 255] on div at bounding box center [61, 266] width 91 height 120
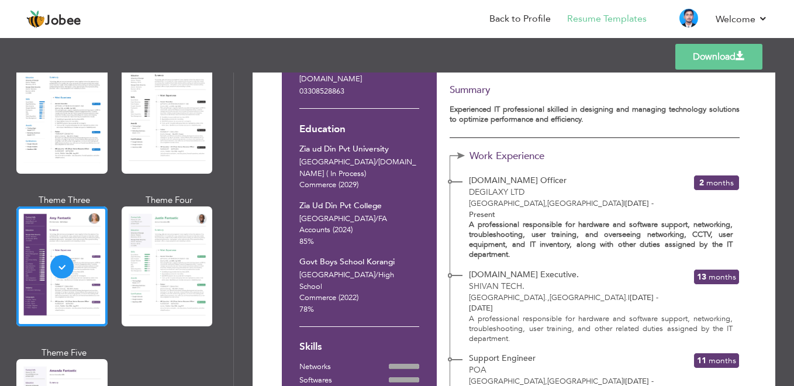
scroll to position [175, 0]
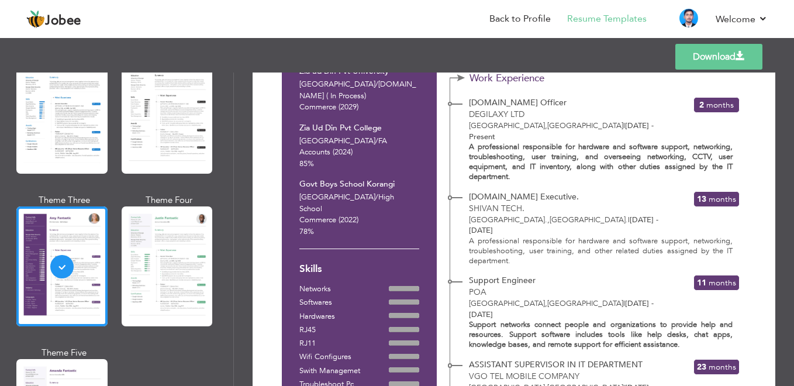
click at [698, 56] on link "Download" at bounding box center [718, 57] width 87 height 26
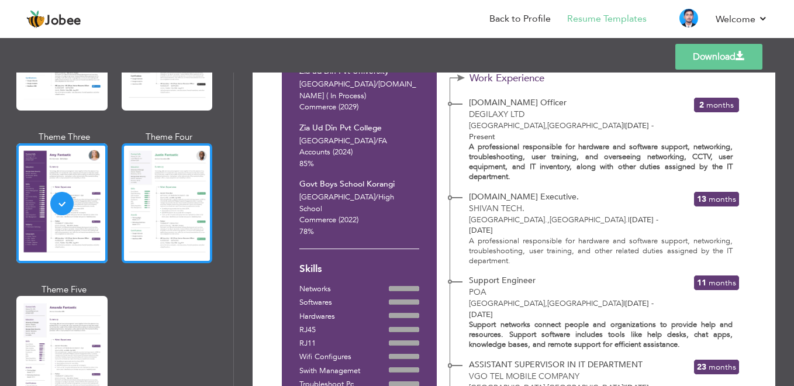
scroll to position [1076, 0]
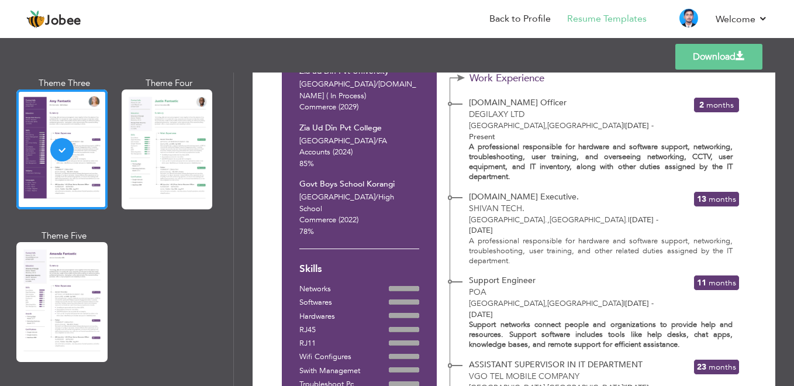
click at [46, 290] on div at bounding box center [61, 302] width 91 height 120
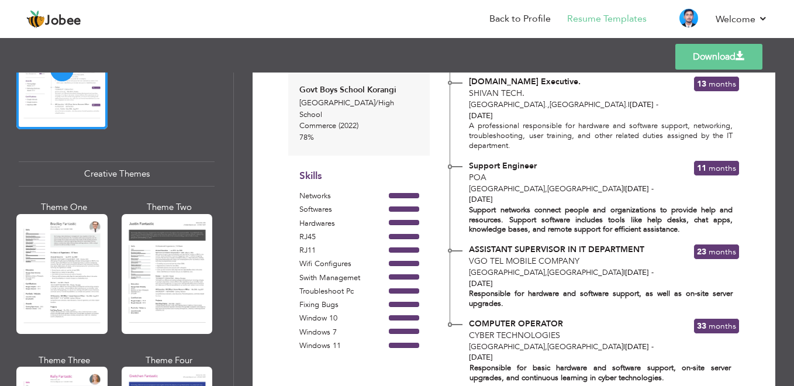
scroll to position [1310, 0]
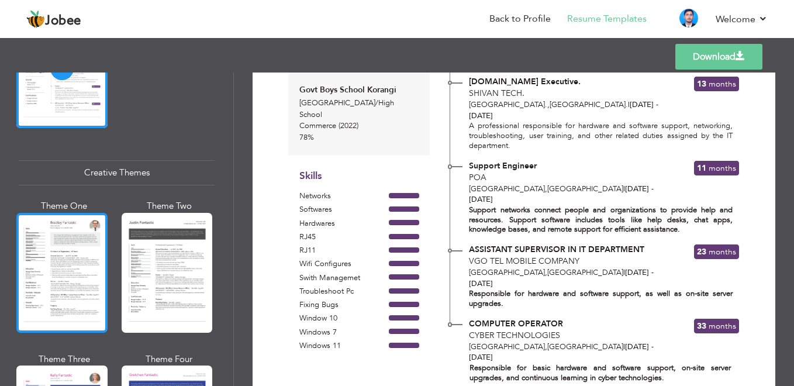
click at [69, 270] on div at bounding box center [61, 273] width 91 height 120
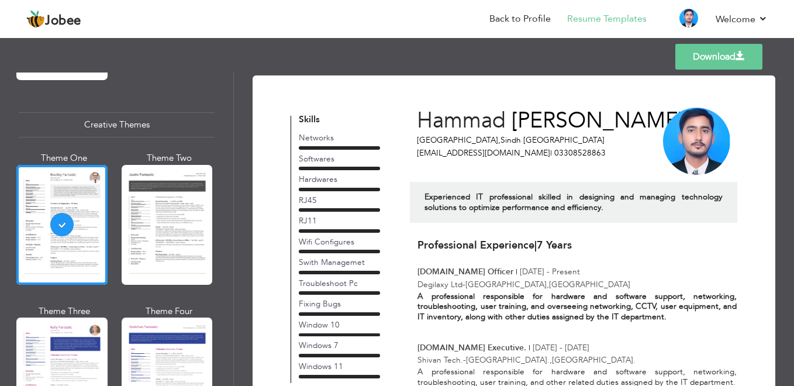
scroll to position [1427, 0]
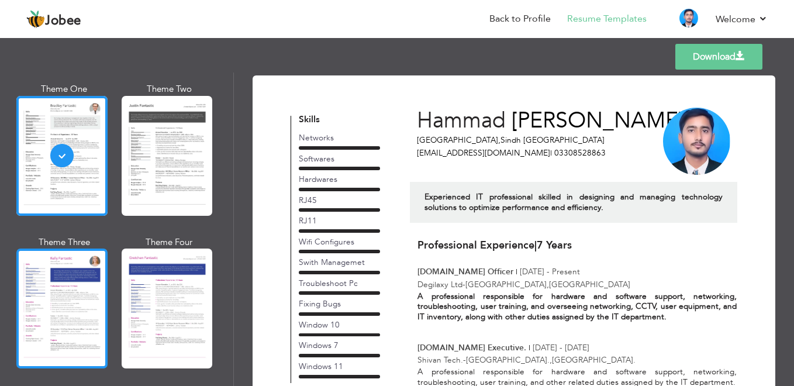
click at [84, 295] on div at bounding box center [61, 308] width 91 height 120
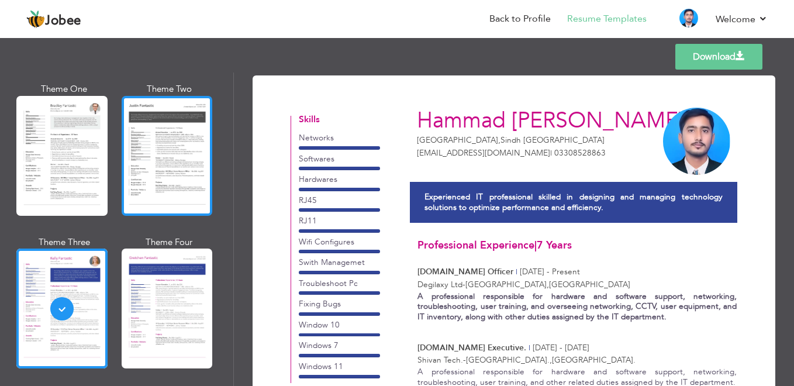
click at [175, 167] on div at bounding box center [167, 156] width 91 height 120
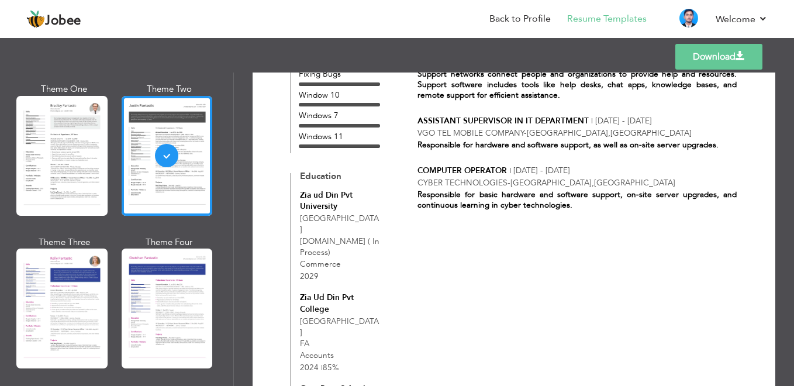
scroll to position [409, 0]
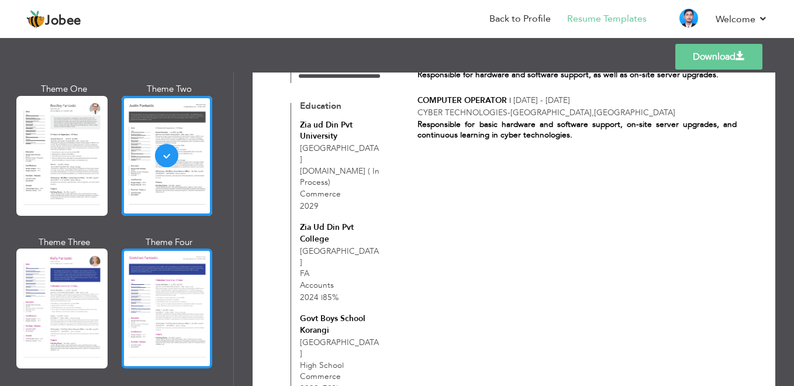
click at [192, 282] on div at bounding box center [167, 308] width 91 height 120
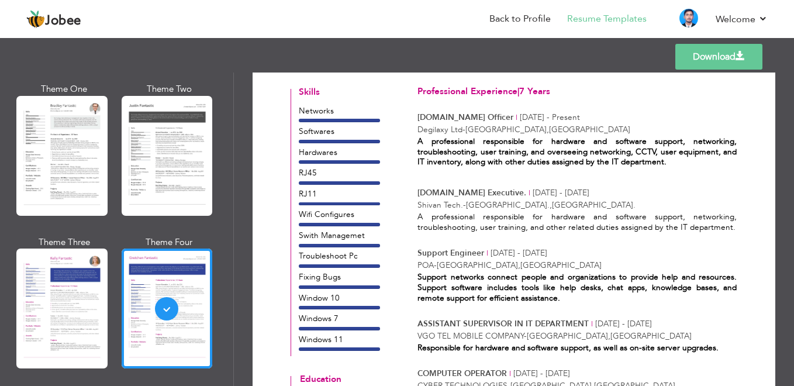
scroll to position [117, 0]
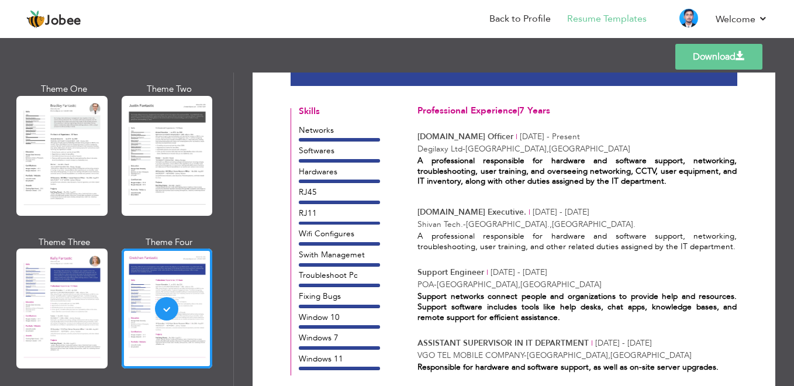
click at [728, 51] on link "Download" at bounding box center [718, 57] width 87 height 26
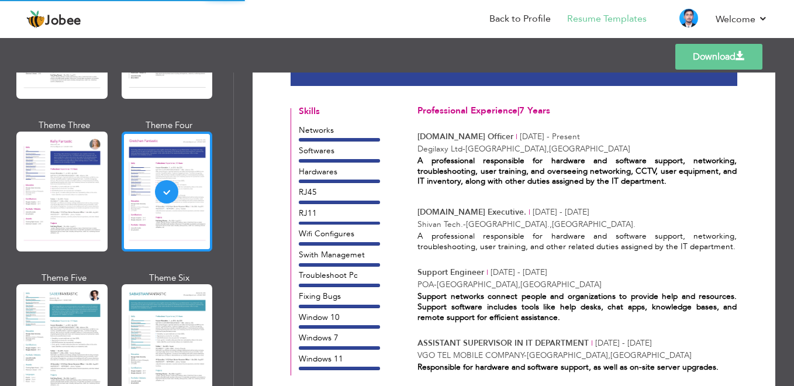
scroll to position [1661, 0]
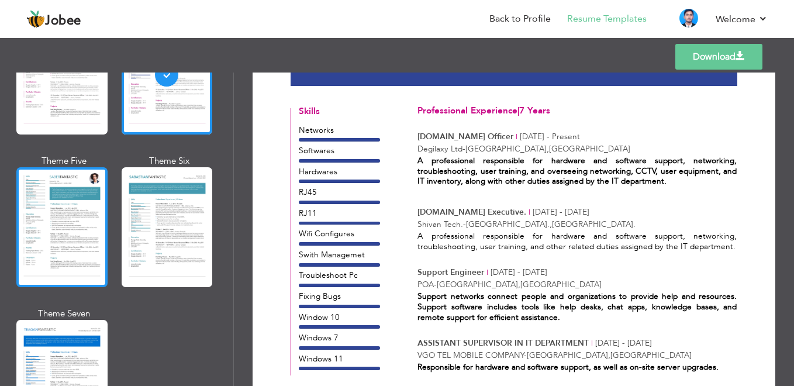
click at [64, 227] on div at bounding box center [61, 227] width 91 height 120
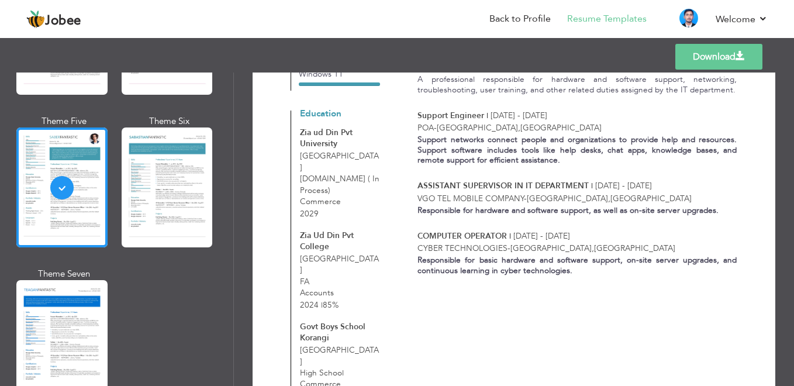
scroll to position [1719, 0]
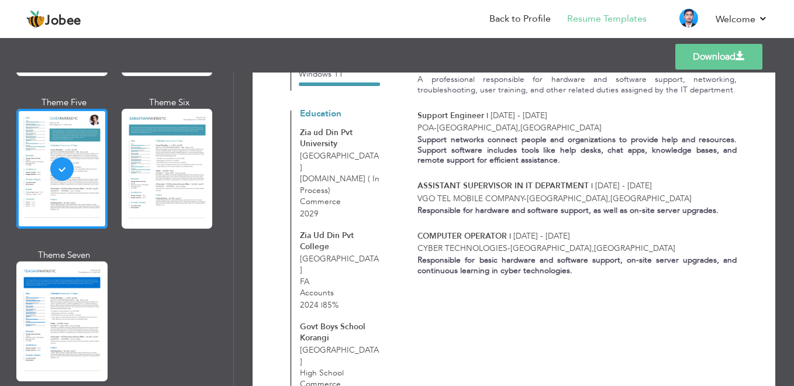
click at [80, 282] on div at bounding box center [61, 321] width 91 height 120
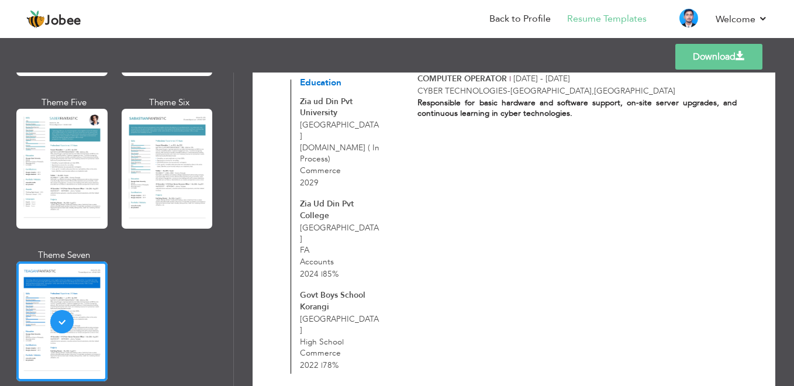
scroll to position [434, 0]
click at [717, 53] on link "Download" at bounding box center [718, 57] width 87 height 26
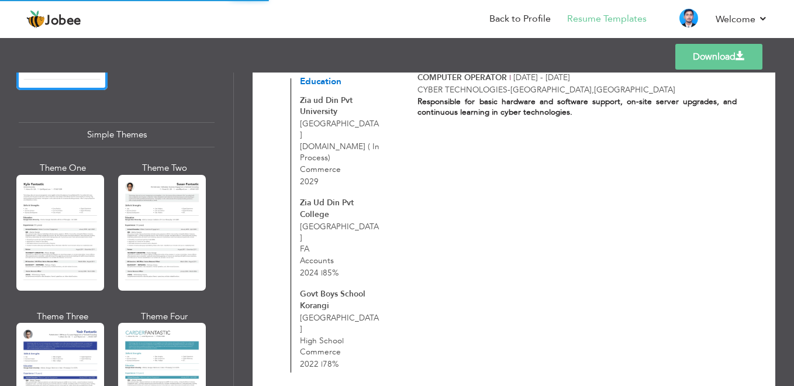
scroll to position [2011, 0]
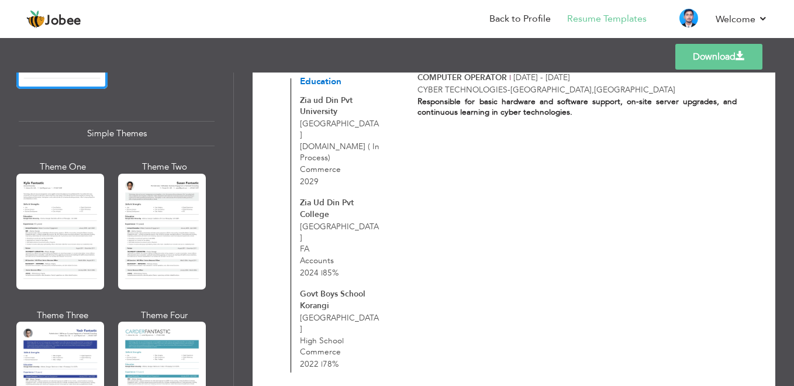
click at [166, 233] on div at bounding box center [162, 232] width 88 height 116
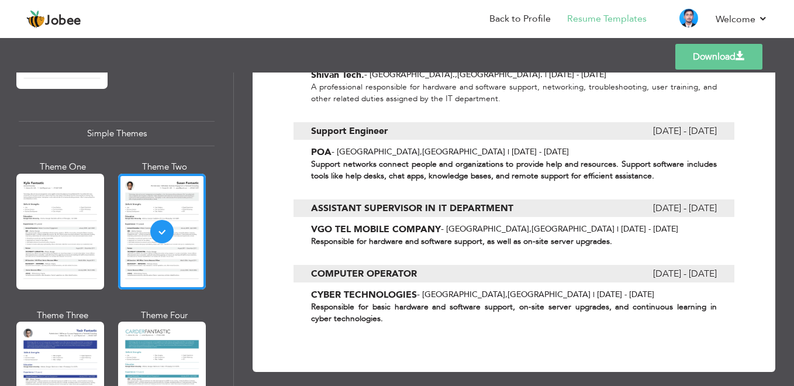
scroll to position [526, 0]
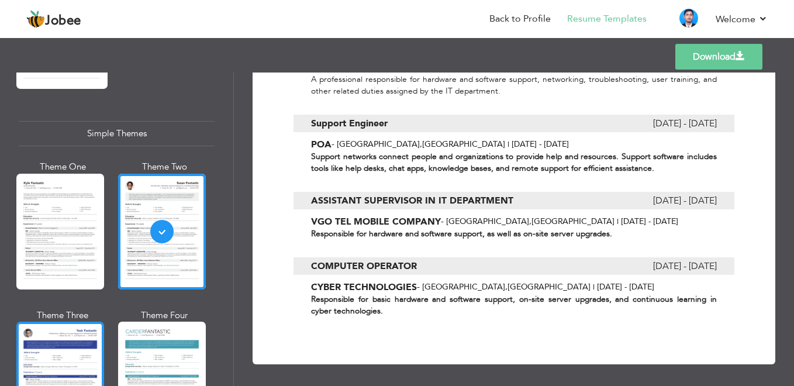
click at [77, 343] on div at bounding box center [60, 380] width 88 height 116
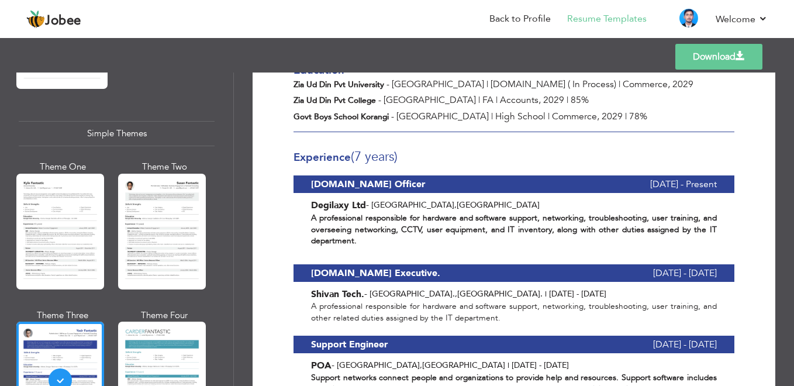
scroll to position [292, 0]
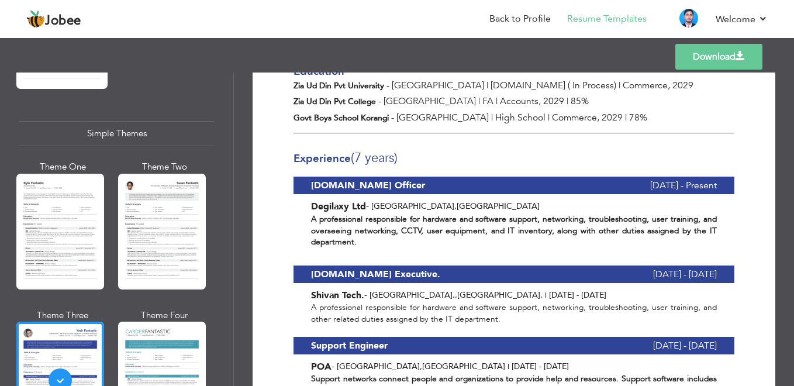
click at [710, 54] on link "Download" at bounding box center [718, 57] width 87 height 26
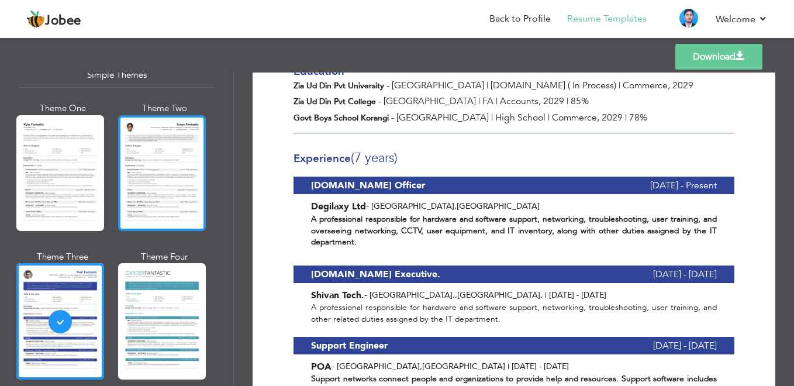
click at [182, 158] on div at bounding box center [162, 173] width 88 height 116
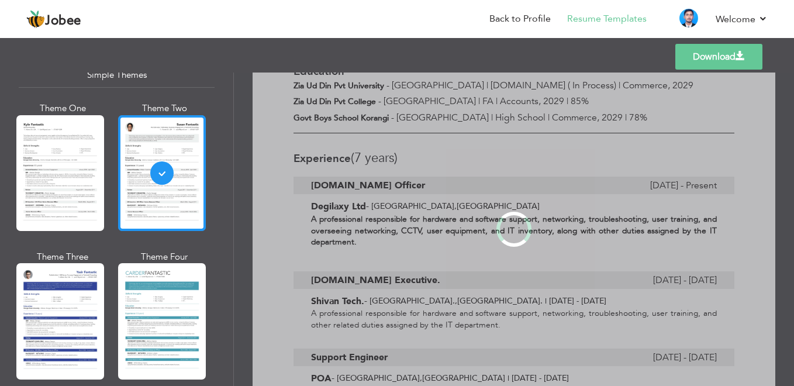
scroll to position [0, 0]
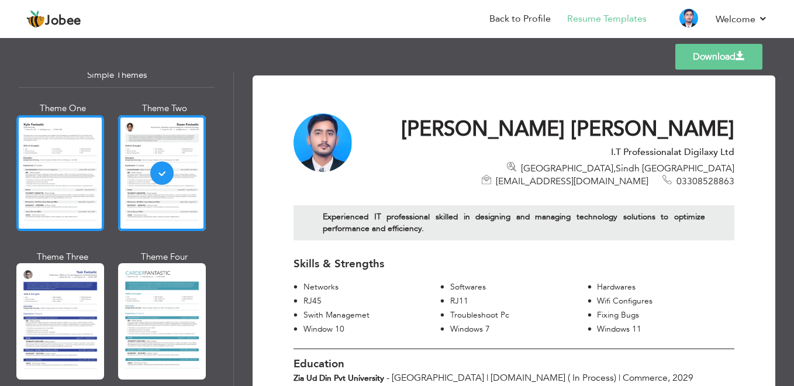
click at [70, 167] on div at bounding box center [60, 173] width 88 height 116
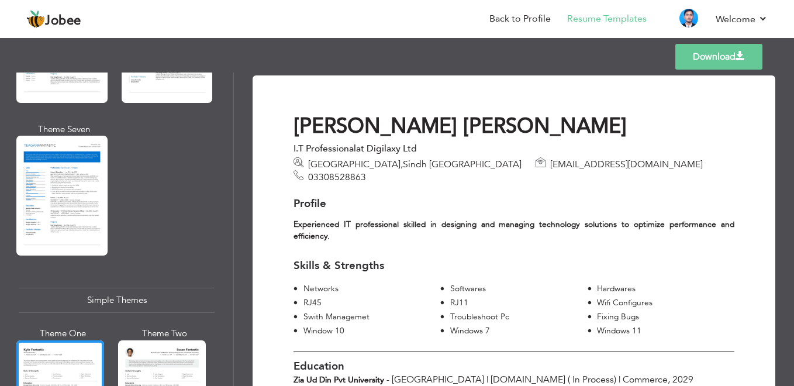
scroll to position [1778, 0]
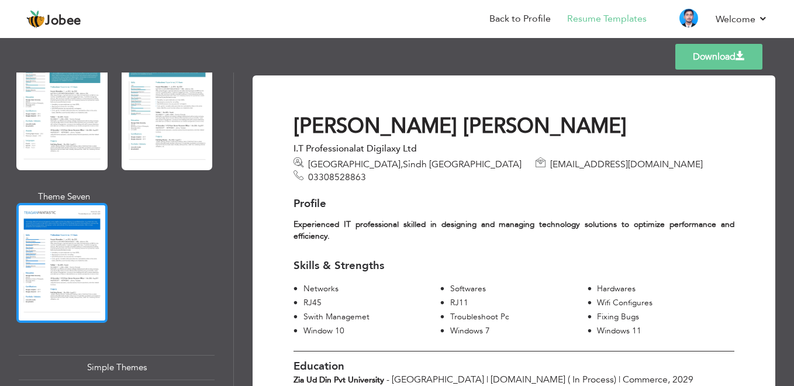
click at [68, 231] on div at bounding box center [61, 263] width 91 height 120
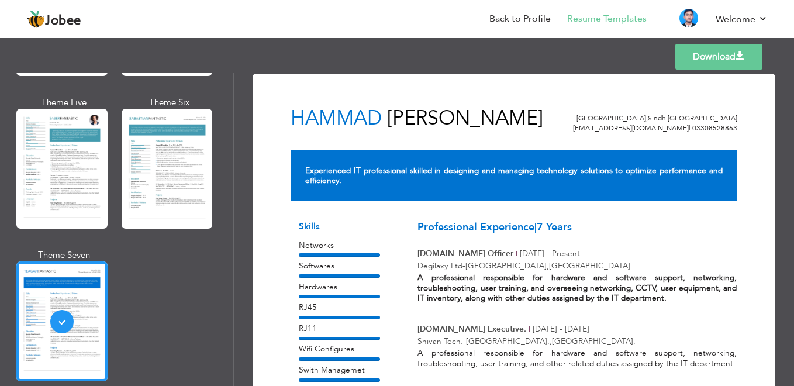
scroll to position [0, 0]
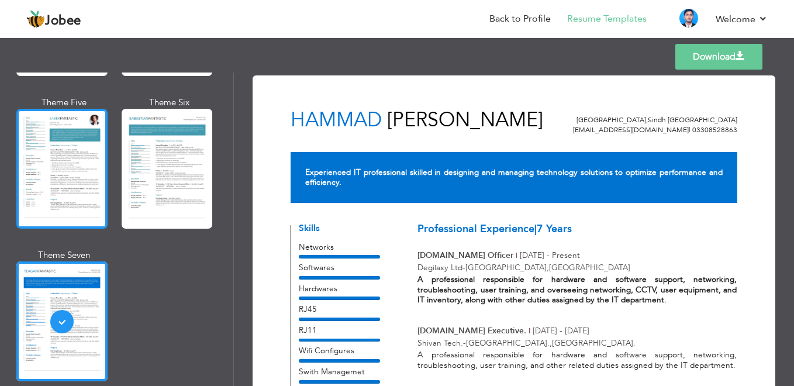
click at [71, 158] on div at bounding box center [61, 169] width 91 height 120
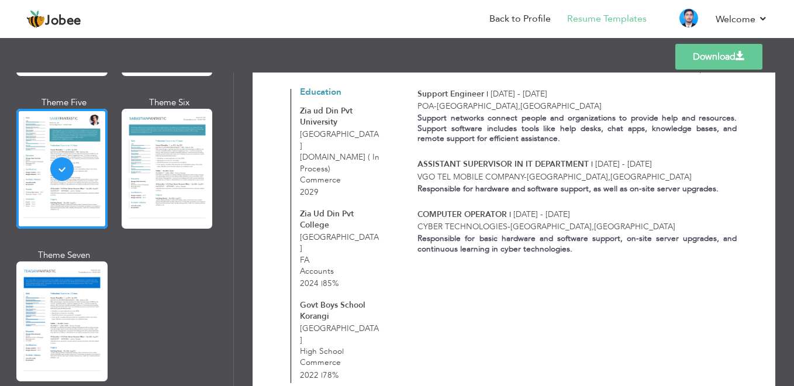
scroll to position [325, 0]
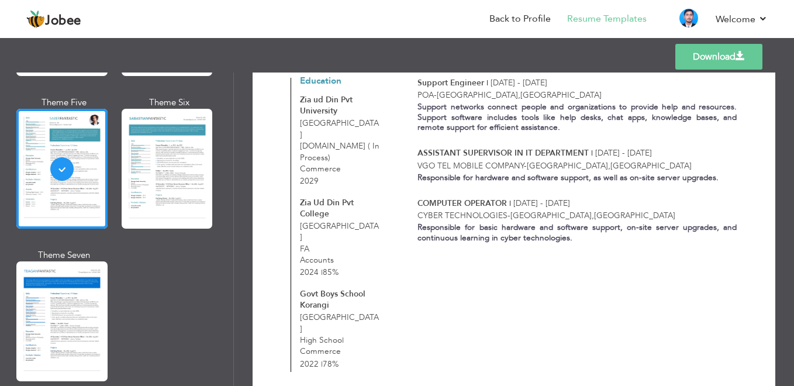
click at [704, 54] on link "Download" at bounding box center [718, 57] width 87 height 26
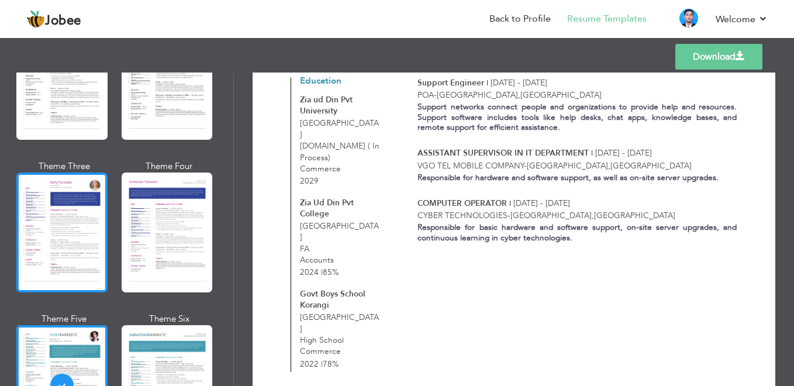
scroll to position [1485, 0]
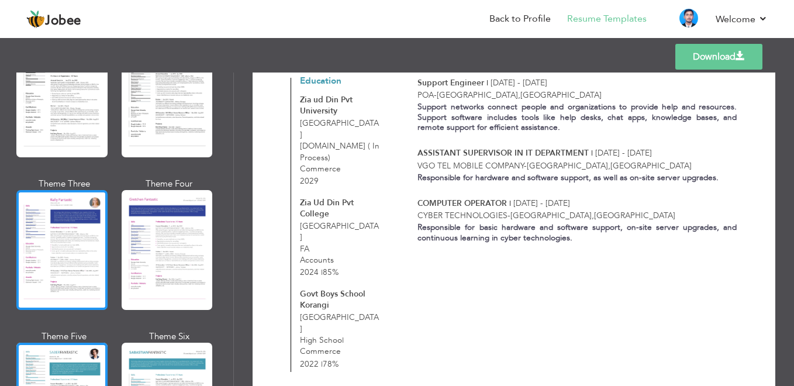
click at [94, 233] on div at bounding box center [61, 250] width 91 height 120
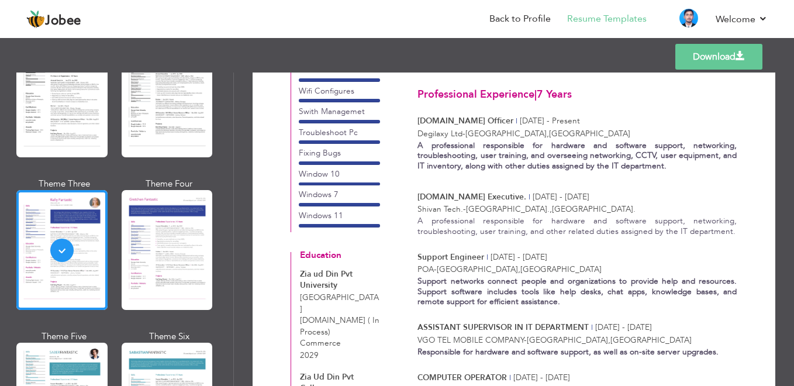
scroll to position [150, 0]
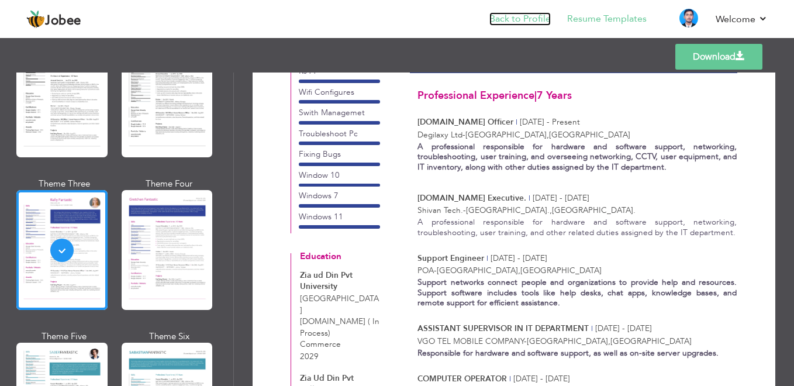
click at [531, 16] on link "Back to Profile" at bounding box center [519, 18] width 61 height 13
